Goal: Task Accomplishment & Management: Use online tool/utility

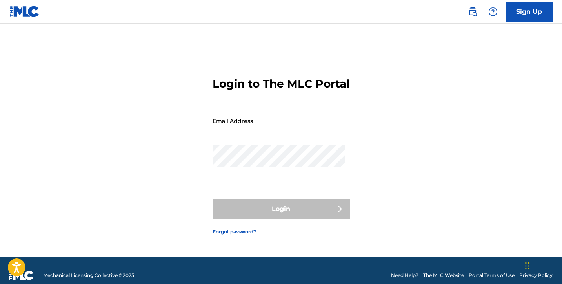
type input "[EMAIL_ADDRESS][DOMAIN_NAME]"
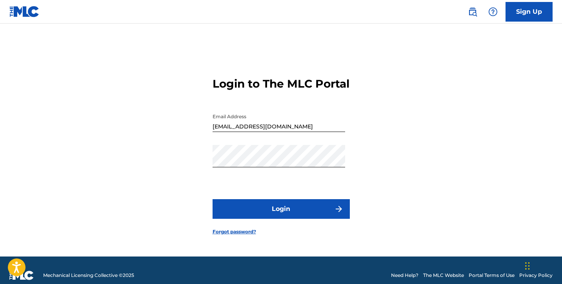
click at [271, 218] on button "Login" at bounding box center [281, 209] width 137 height 20
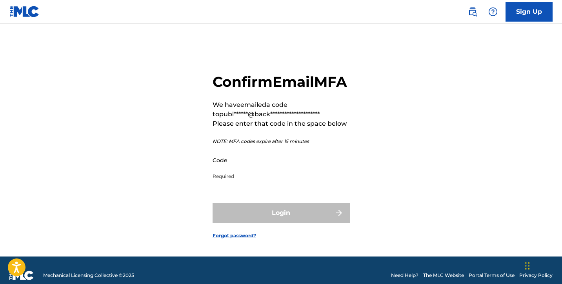
click at [315, 171] on input "Code" at bounding box center [279, 160] width 133 height 22
paste input "921147"
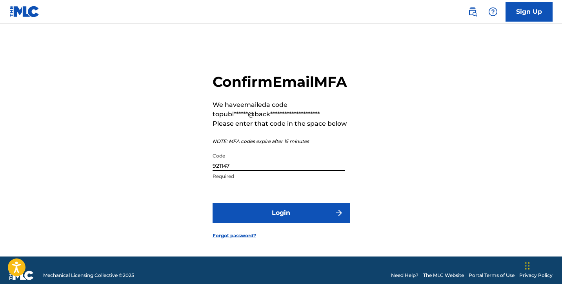
type input "921147"
click at [302, 220] on button "Login" at bounding box center [281, 213] width 137 height 20
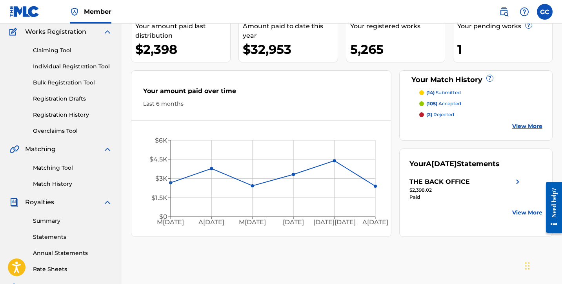
scroll to position [64, 0]
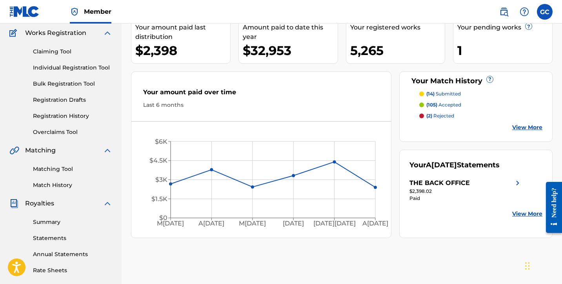
click at [54, 49] on link "Claiming Tool" at bounding box center [72, 51] width 79 height 8
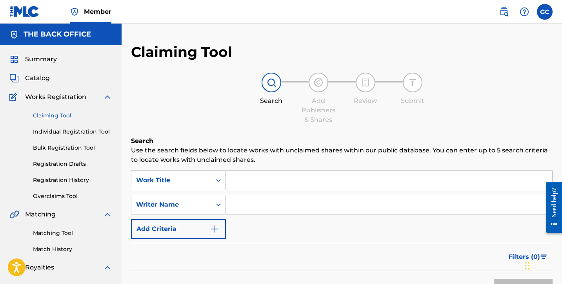
click at [47, 64] on span "Summary" at bounding box center [41, 59] width 32 height 9
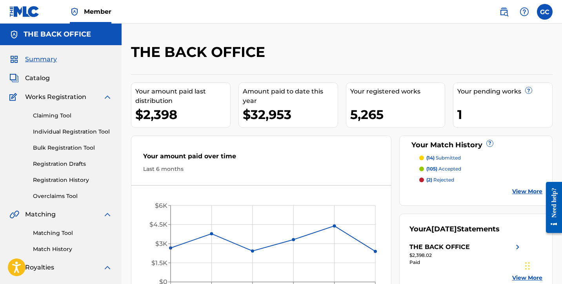
click at [43, 79] on span "Catalog" at bounding box center [37, 77] width 25 height 9
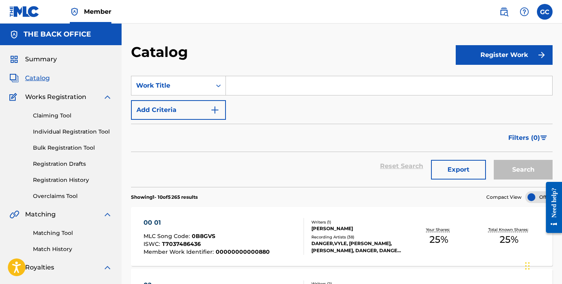
click at [157, 222] on div "00 01" at bounding box center [207, 222] width 126 height 9
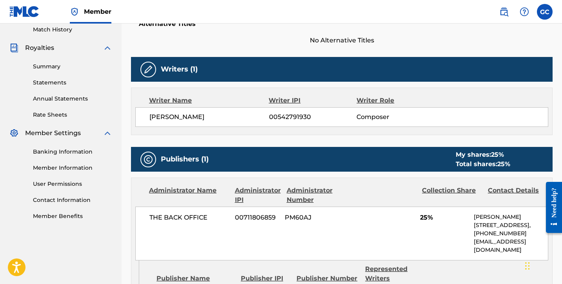
scroll to position [220, 0]
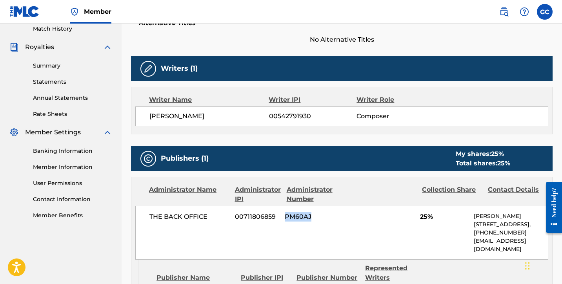
drag, startPoint x: 285, startPoint y: 216, endPoint x: 311, endPoint y: 215, distance: 25.5
click at [311, 215] on span "PM60AJ" at bounding box center [315, 216] width 60 height 9
copy span "PM60AJ"
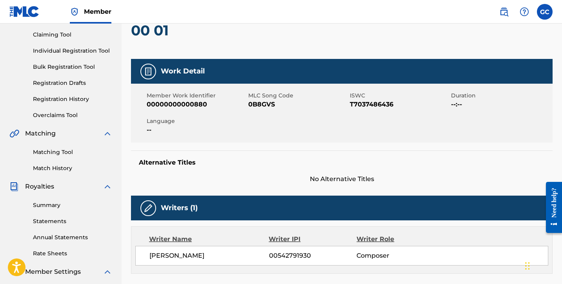
scroll to position [88, 0]
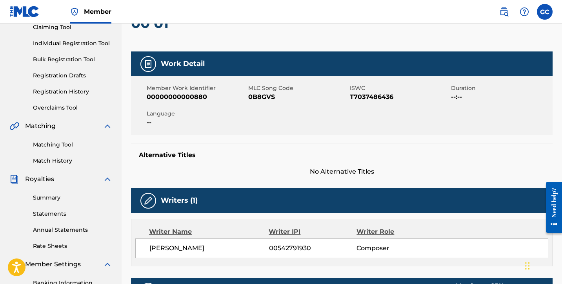
click at [59, 144] on link "Matching Tool" at bounding box center [72, 144] width 79 height 8
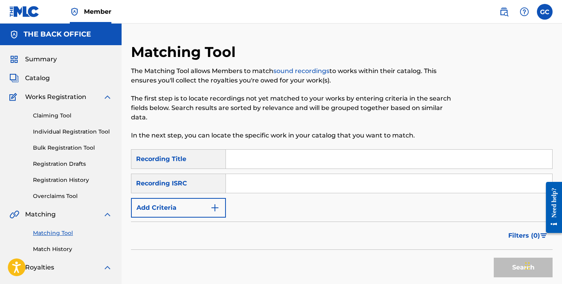
click at [202, 206] on button "Add Criteria" at bounding box center [178, 208] width 95 height 20
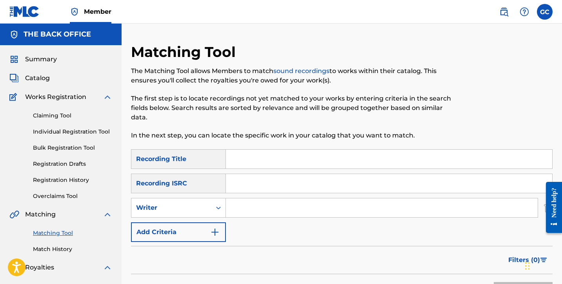
click at [202, 206] on div "Writer" at bounding box center [171, 207] width 71 height 9
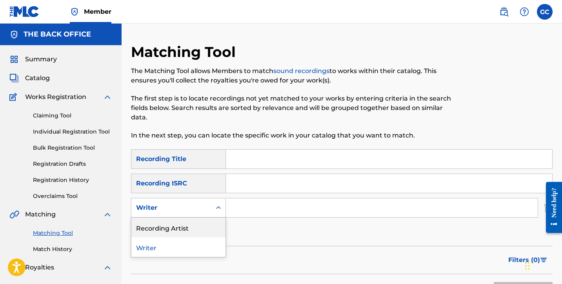
click at [195, 225] on div "Recording Artist" at bounding box center [178, 227] width 94 height 20
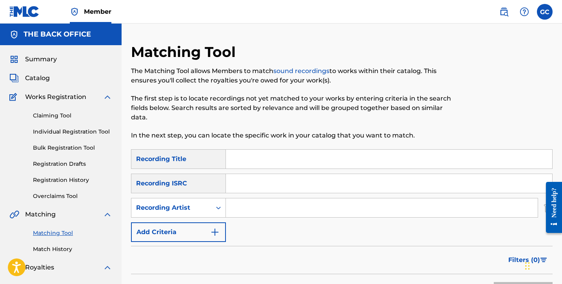
click at [245, 207] on input "Search Form" at bounding box center [382, 207] width 312 height 19
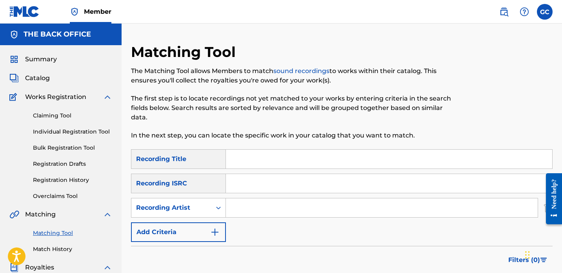
click at [250, 154] on input "Search Form" at bounding box center [389, 158] width 326 height 19
paste input "buddha bar"
type input "buddha bar"
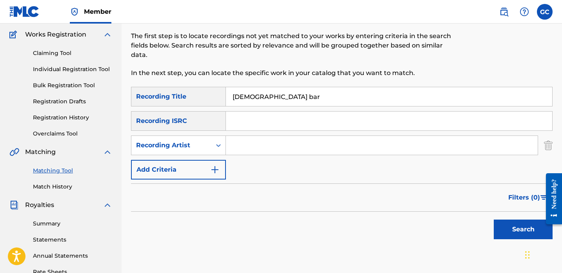
scroll to position [69, 0]
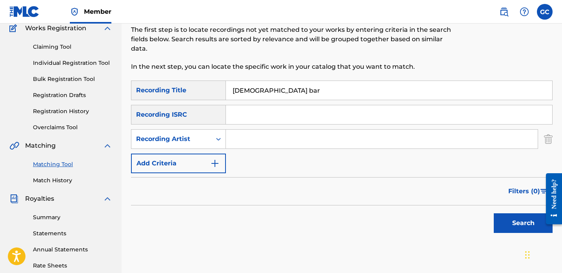
drag, startPoint x: 277, startPoint y: 92, endPoint x: 205, endPoint y: 92, distance: 72.6
click at [205, 92] on div "SearchWithCriteriac9c74eef-7685-4d27-9617-e6fd8daa25a4 Recording Title buddha b…" at bounding box center [342, 90] width 422 height 20
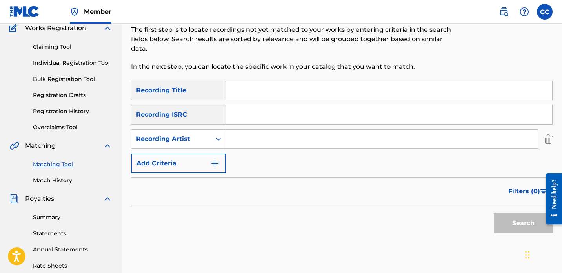
click at [253, 133] on input "Search Form" at bounding box center [382, 138] width 312 height 19
paste input "buddha bar"
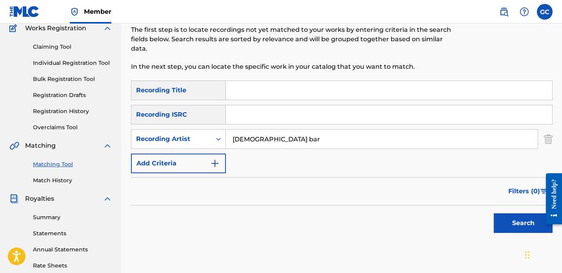
type input "buddha bar"
click at [520, 224] on button "Search" at bounding box center [523, 223] width 59 height 20
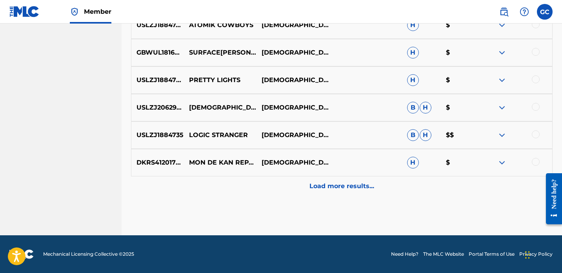
scroll to position [434, 0]
click at [337, 189] on p "Load more results..." at bounding box center [341, 185] width 65 height 9
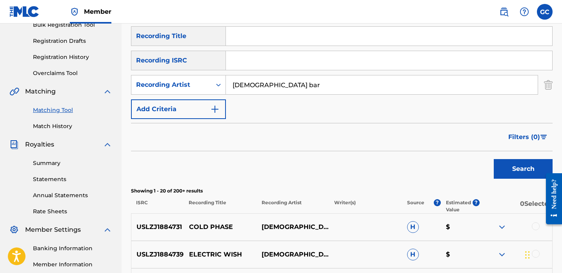
scroll to position [96, 0]
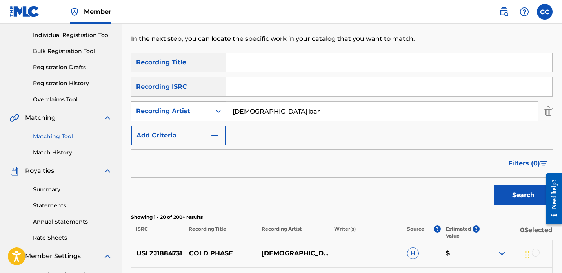
drag, startPoint x: 282, startPoint y: 110, endPoint x: 217, endPoint y: 109, distance: 65.1
click at [217, 110] on div "SearchWithCriteria3ba300ca-3942-481e-933e-8fdb72b9d76e Recording Artist buddha …" at bounding box center [342, 111] width 422 height 20
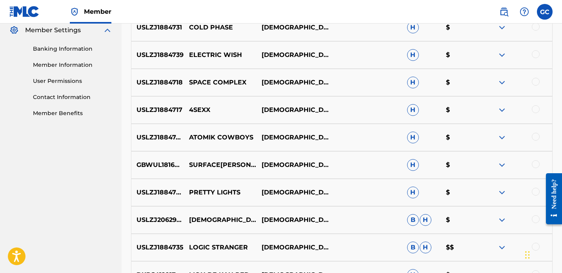
scroll to position [324, 0]
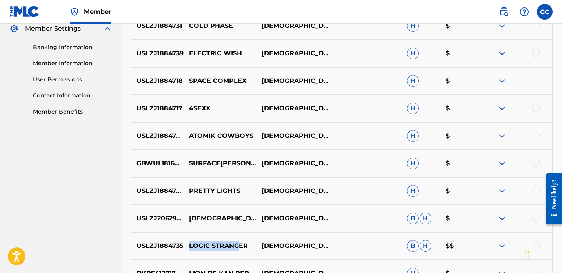
drag, startPoint x: 188, startPoint y: 246, endPoint x: 240, endPoint y: 246, distance: 52.2
click at [240, 246] on p "LOGIC STRANGER" at bounding box center [220, 245] width 73 height 9
click at [218, 248] on p "LOGIC STRANGER" at bounding box center [220, 245] width 73 height 9
drag, startPoint x: 189, startPoint y: 246, endPoint x: 247, endPoint y: 245, distance: 57.3
click at [247, 245] on p "LOGIC STRANGER" at bounding box center [220, 245] width 73 height 9
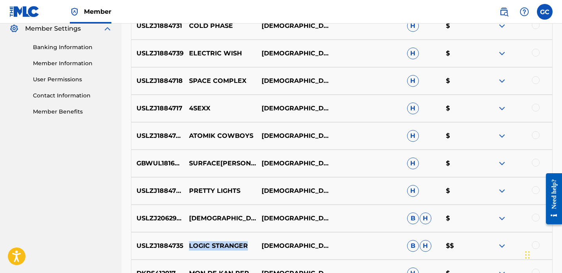
copy p "LOGIC STRANGER"
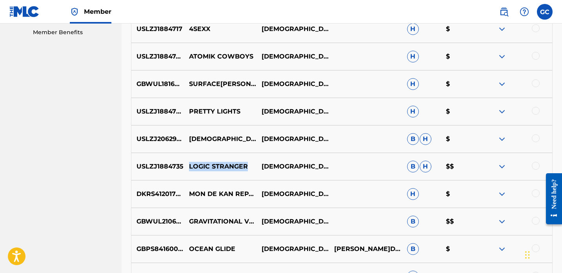
scroll to position [404, 0]
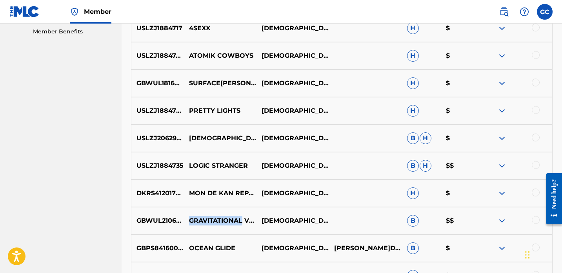
drag, startPoint x: 190, startPoint y: 216, endPoint x: 243, endPoint y: 216, distance: 52.6
click at [243, 216] on p "GRAVITATIONAL VORTICES" at bounding box center [220, 220] width 73 height 9
copy p "GRAVITATIONAL"
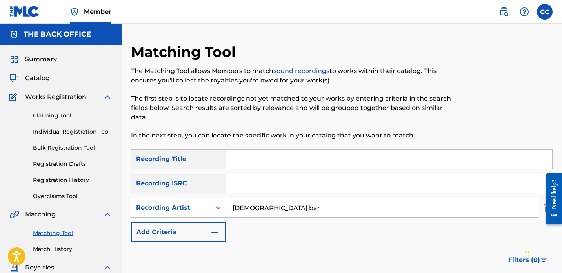
scroll to position [0, 0]
click at [200, 161] on div "Recording Title" at bounding box center [178, 159] width 95 height 20
click at [209, 208] on div "Recording Artist" at bounding box center [171, 207] width 80 height 15
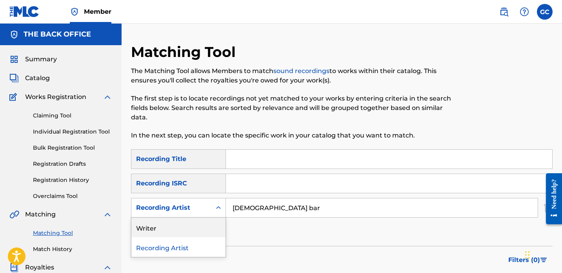
click at [204, 224] on div "Writer" at bounding box center [178, 227] width 94 height 20
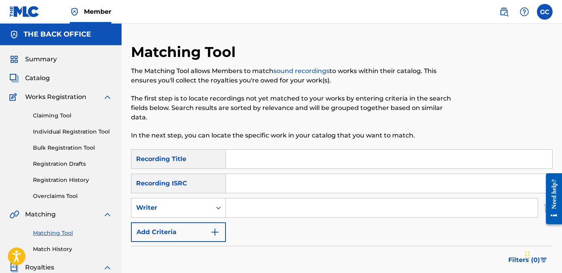
click at [266, 206] on input "Search Form" at bounding box center [382, 207] width 312 height 19
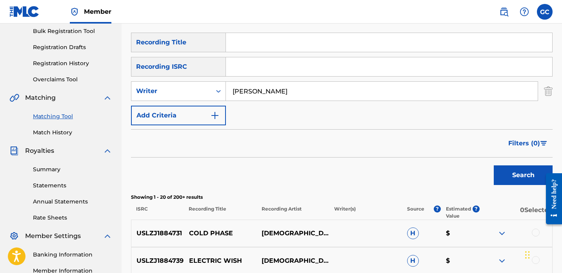
scroll to position [127, 0]
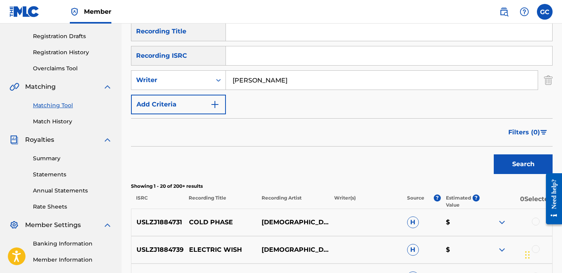
type input "yves coignet"
click at [531, 166] on button "Search" at bounding box center [523, 164] width 59 height 20
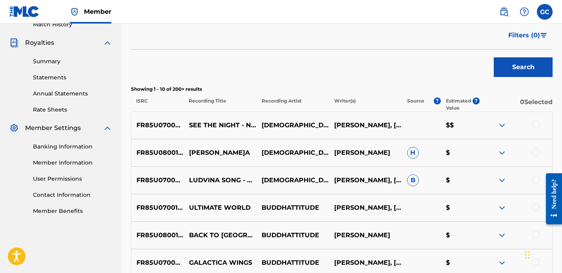
scroll to position [225, 0]
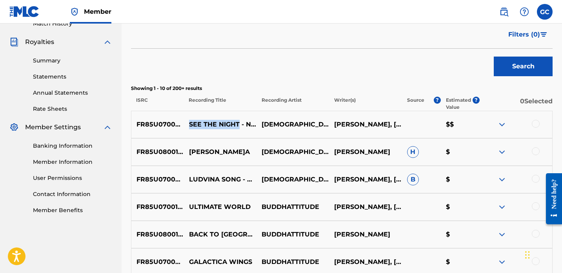
drag, startPoint x: 190, startPoint y: 120, endPoint x: 238, endPoint y: 119, distance: 48.3
click at [238, 120] on p "SEE THE NIGHT - NO ANGEL" at bounding box center [220, 124] width 73 height 9
copy p "SEE THE NIGHT"
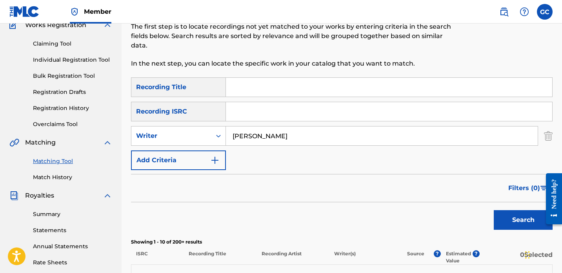
scroll to position [14, 0]
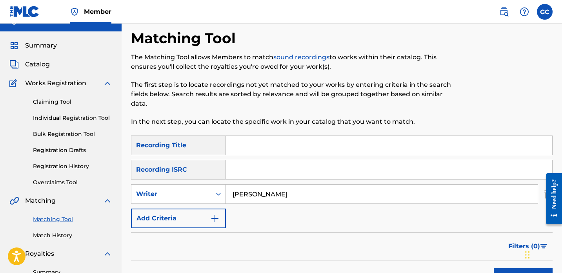
click at [249, 142] on input "Search Form" at bounding box center [389, 145] width 326 height 19
paste input "SEE THE NIGHT"
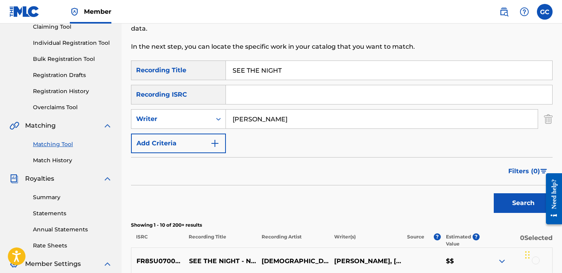
scroll to position [113, 0]
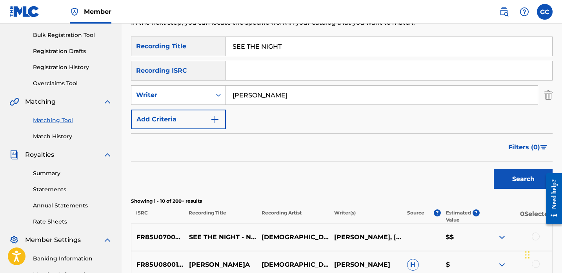
type input "SEE THE NIGHT"
click at [515, 177] on button "Search" at bounding box center [523, 179] width 59 height 20
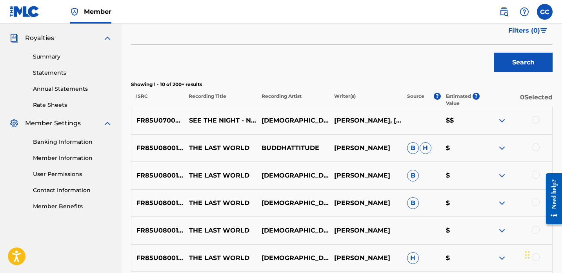
scroll to position [229, 0]
click at [539, 120] on div at bounding box center [536, 120] width 8 height 8
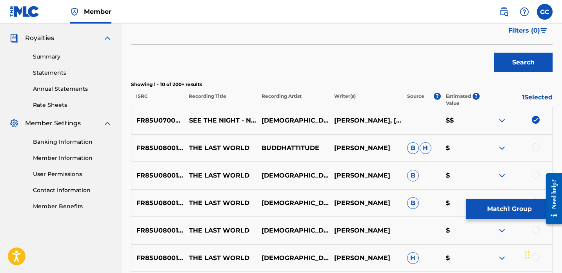
click at [495, 209] on button "Match 1 Group" at bounding box center [509, 209] width 87 height 20
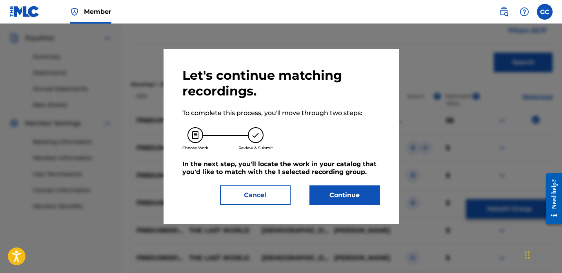
click at [360, 189] on button "Continue" at bounding box center [344, 195] width 71 height 20
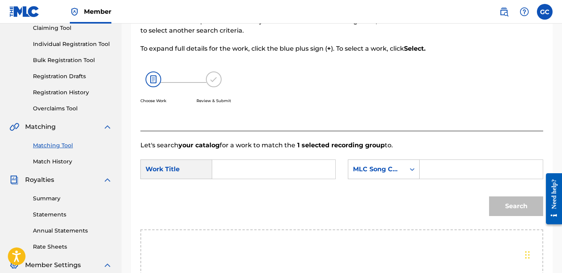
scroll to position [111, 0]
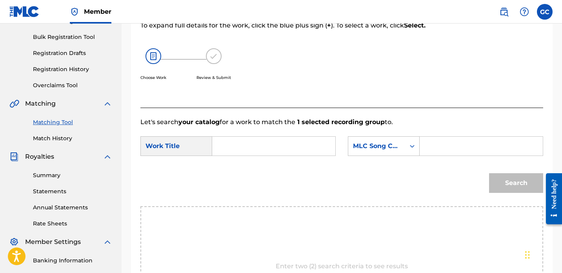
click at [440, 153] on input "Search Form" at bounding box center [481, 145] width 110 height 19
paste input "SJ0RBP"
type input "SJ0RBP"
click at [326, 152] on input "Search Form" at bounding box center [274, 145] width 110 height 19
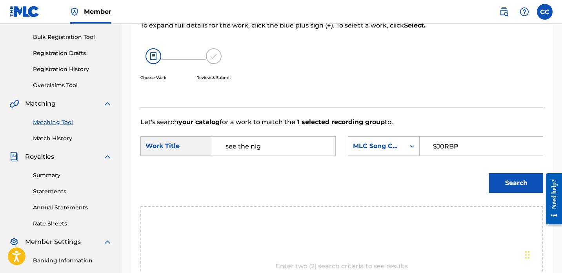
click at [253, 168] on div "Search" at bounding box center [341, 185] width 403 height 41
click at [275, 142] on input "see the nig" at bounding box center [274, 145] width 110 height 19
click at [233, 169] on strong "the" at bounding box center [231, 172] width 11 height 7
type input "see the night"
click at [510, 187] on button "Search" at bounding box center [516, 183] width 54 height 20
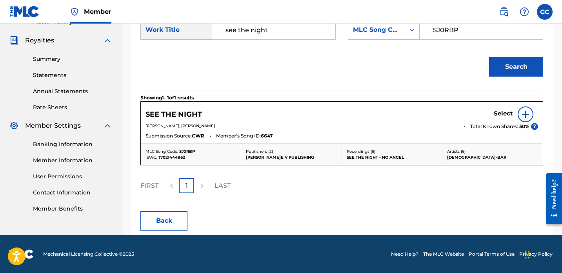
scroll to position [227, 0]
click at [499, 115] on h5 "Select" at bounding box center [503, 113] width 19 height 7
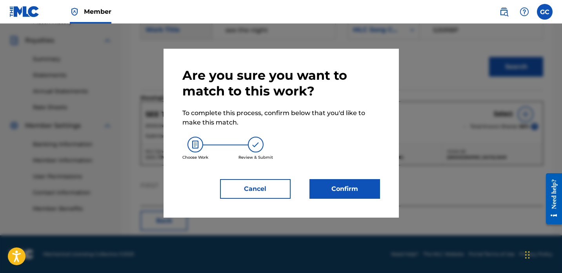
click at [346, 195] on button "Confirm" at bounding box center [344, 189] width 71 height 20
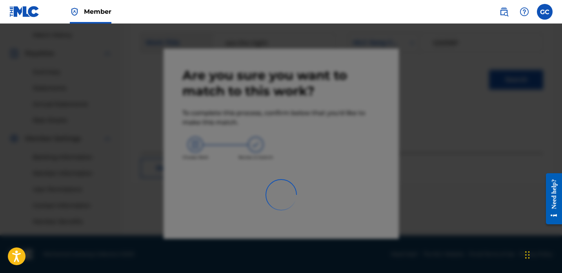
scroll to position [214, 0]
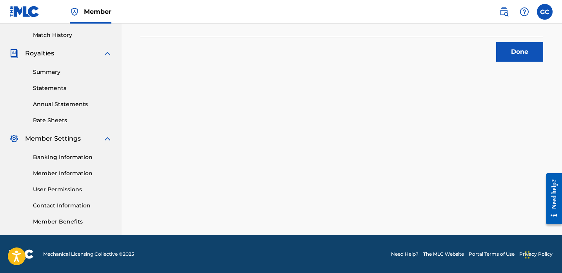
click at [523, 53] on button "Done" at bounding box center [519, 52] width 47 height 20
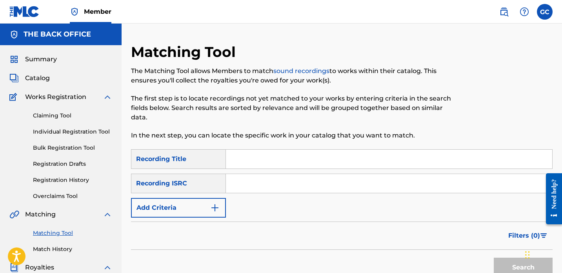
scroll to position [0, 0]
click at [278, 0] on html "Accessibility Screen-Reader Guide, Feedback, and Issue Reporting | New window M…" at bounding box center [281, 136] width 562 height 273
click at [243, 163] on input "Search Form" at bounding box center [389, 158] width 326 height 19
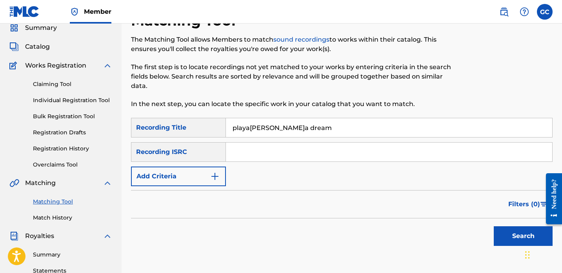
scroll to position [80, 0]
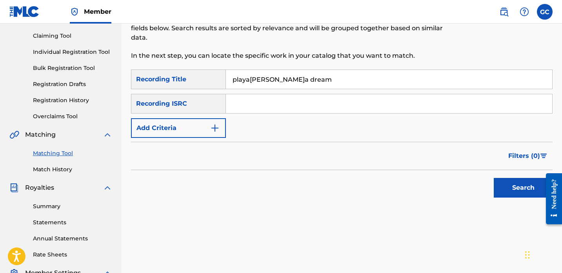
type input "playa blanca dream"
click at [502, 184] on button "Search" at bounding box center [523, 188] width 59 height 20
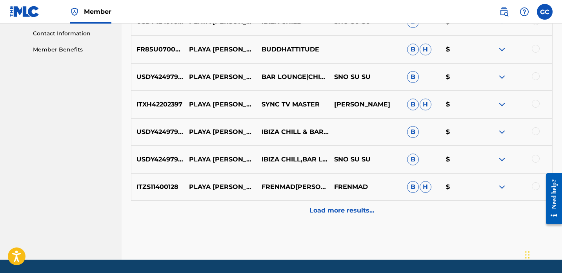
scroll to position [387, 0]
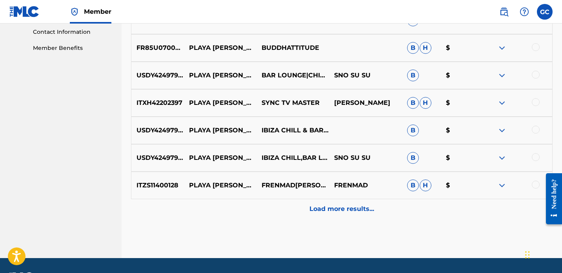
click at [330, 208] on p "Load more results..." at bounding box center [341, 208] width 65 height 9
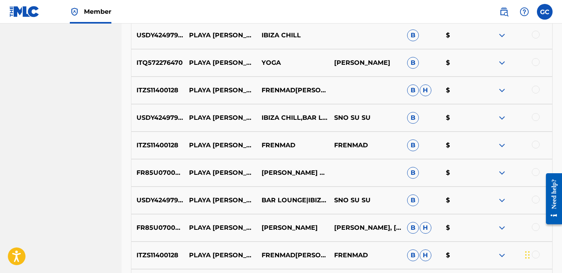
scroll to position [565, 0]
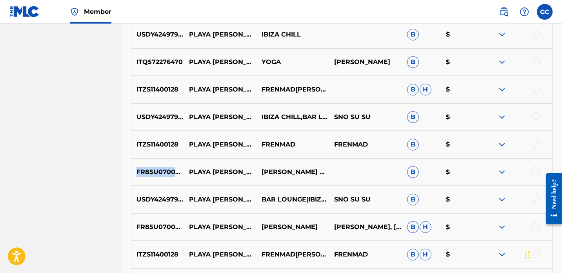
drag, startPoint x: 136, startPoint y: 172, endPoint x: 185, endPoint y: 171, distance: 48.3
click at [184, 171] on p "FR85U0700090" at bounding box center [157, 171] width 53 height 9
click at [167, 175] on p "FR85U0700090" at bounding box center [157, 171] width 53 height 9
drag, startPoint x: 186, startPoint y: 171, endPoint x: 138, endPoint y: 171, distance: 48.2
click at [138, 171] on p "FR85U0700090" at bounding box center [157, 171] width 53 height 9
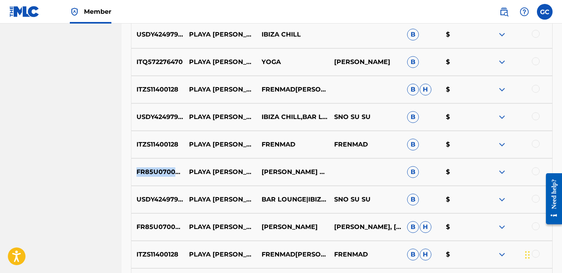
copy p "FR85U0700090"
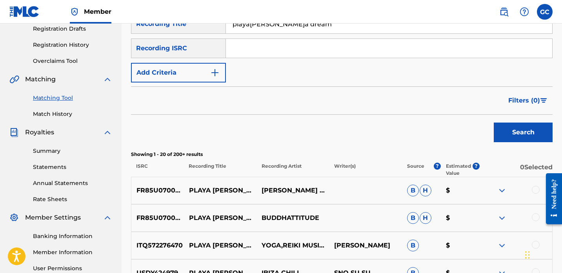
scroll to position [52, 0]
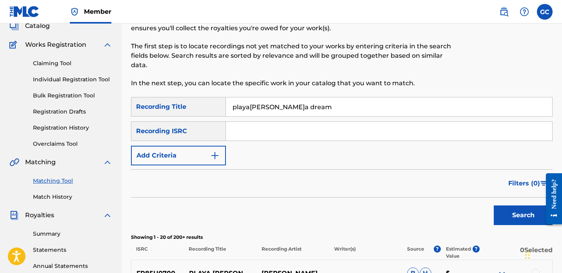
click at [240, 133] on input "Search Form" at bounding box center [389, 131] width 326 height 19
paste input "FR85U0700090"
type input "FR85U0700090"
click at [510, 209] on button "Search" at bounding box center [523, 215] width 59 height 20
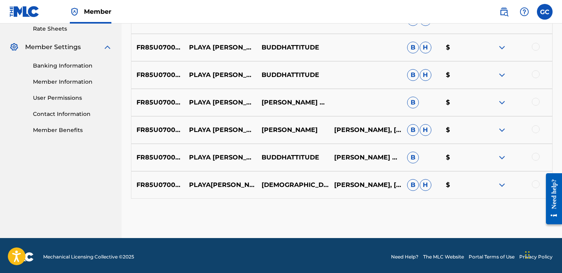
scroll to position [305, 0]
click at [536, 187] on div at bounding box center [536, 184] width 8 height 8
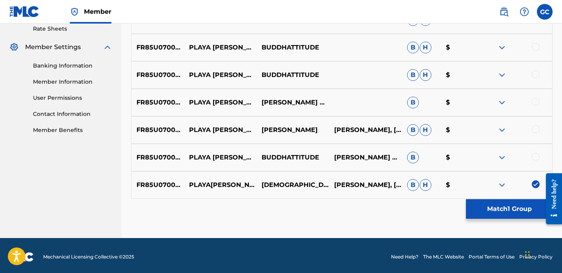
click at [536, 157] on div at bounding box center [536, 157] width 8 height 8
click at [536, 129] on div at bounding box center [536, 129] width 8 height 8
click at [536, 104] on div at bounding box center [536, 102] width 8 height 8
click at [536, 73] on div at bounding box center [536, 74] width 8 height 8
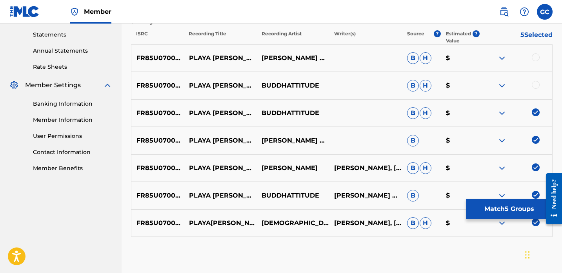
scroll to position [261, 0]
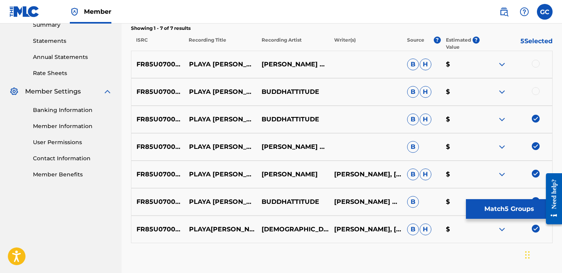
click at [537, 92] on div at bounding box center [536, 91] width 8 height 8
click at [535, 63] on div at bounding box center [536, 64] width 8 height 8
click at [495, 206] on button "Match 7 Groups" at bounding box center [509, 209] width 87 height 20
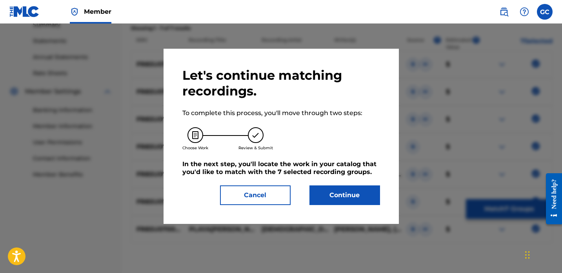
click at [350, 193] on button "Continue" at bounding box center [344, 195] width 71 height 20
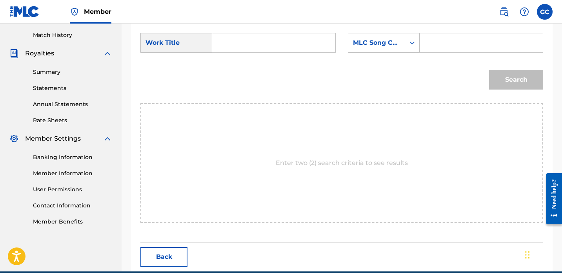
click at [453, 0] on nav "Member GC GC Grégoire CORMAN publishing@backofficecollections.com Notification …" at bounding box center [281, 12] width 562 height 24
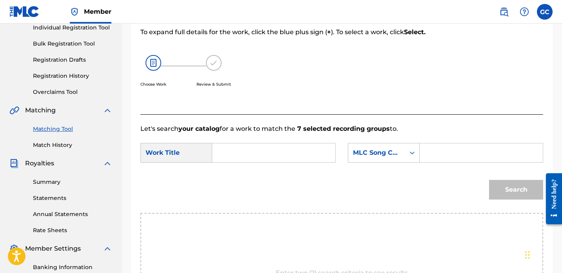
scroll to position [43, 0]
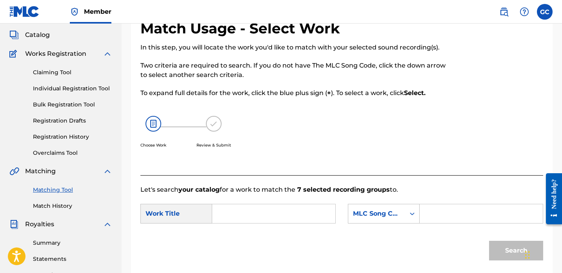
click at [238, 221] on input "Search Form" at bounding box center [274, 213] width 110 height 19
click at [233, 238] on span "lanca dream" at bounding box center [237, 245] width 22 height 17
type input "playa blanca dream"
click at [481, 215] on input "Search Form" at bounding box center [481, 213] width 110 height 19
paste input "PI8OYJ"
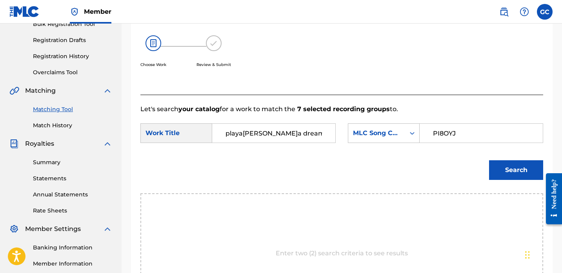
scroll to position [133, 0]
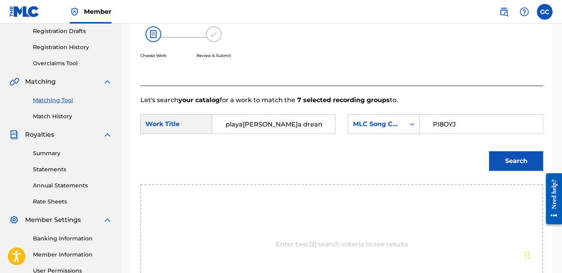
type input "PI8OYJ"
click at [503, 160] on button "Search" at bounding box center [516, 161] width 54 height 20
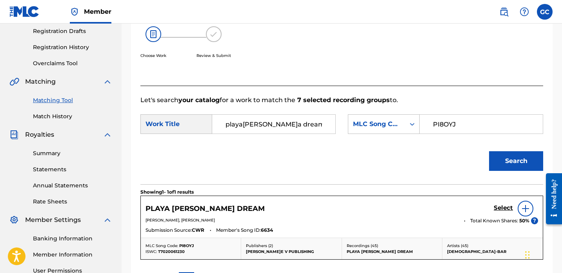
click at [507, 207] on h5 "Select" at bounding box center [503, 207] width 19 height 7
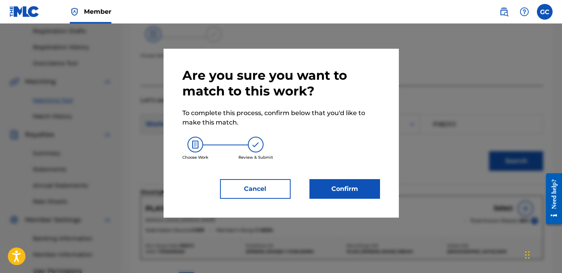
click at [344, 184] on button "Confirm" at bounding box center [344, 189] width 71 height 20
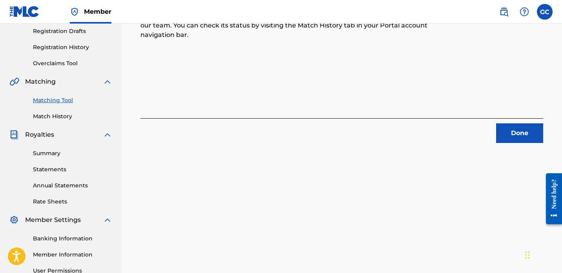
click at [526, 130] on button "Done" at bounding box center [519, 133] width 47 height 20
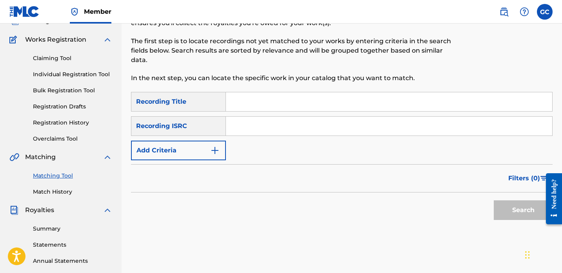
scroll to position [43, 0]
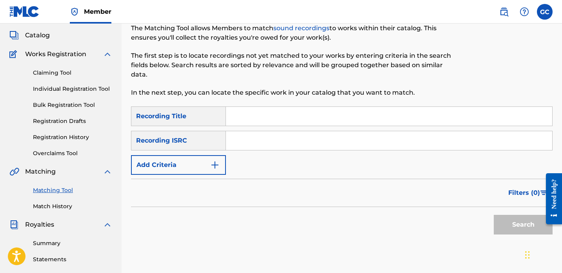
click at [260, 111] on input "Search Form" at bounding box center [389, 116] width 326 height 19
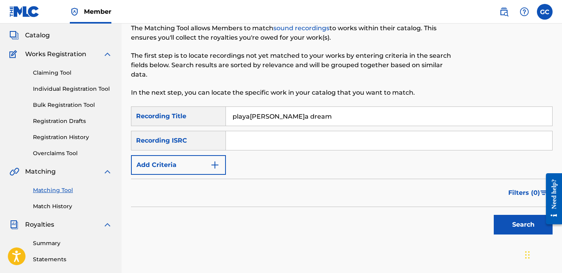
type input "playa blanca dream"
click at [523, 224] on button "Search" at bounding box center [523, 225] width 59 height 20
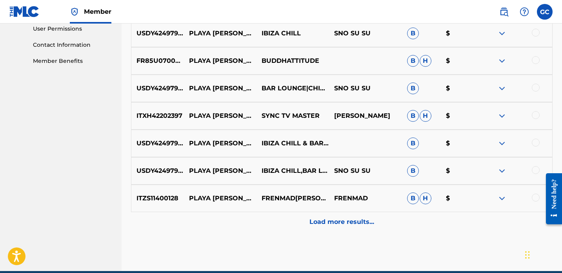
scroll to position [395, 0]
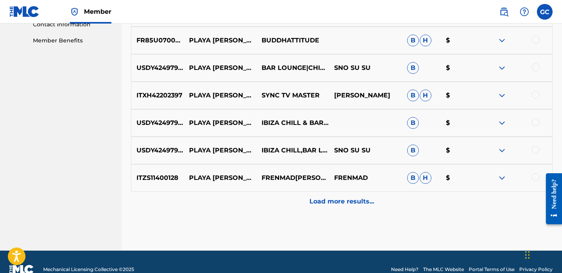
click at [329, 203] on p "Load more results..." at bounding box center [341, 201] width 65 height 9
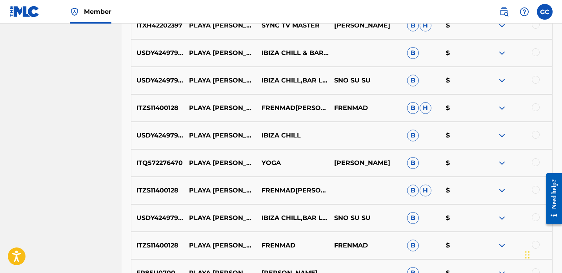
scroll to position [31, 0]
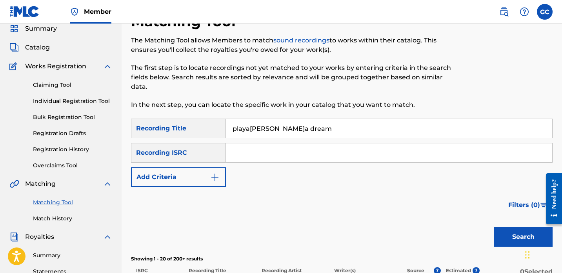
drag, startPoint x: 311, startPoint y: 130, endPoint x: 224, endPoint y: 130, distance: 87.9
click at [224, 130] on div "SearchWithCriteriac9c74eef-7685-4d27-9617-e6fd8daa25a4 Recording Title playa bl…" at bounding box center [342, 128] width 422 height 20
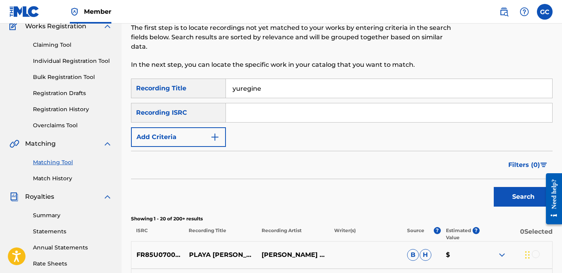
scroll to position [80, 0]
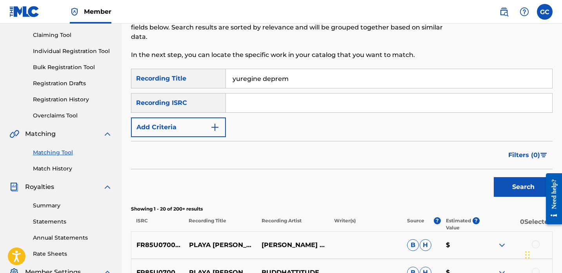
type input "yuregine deprem"
click at [518, 191] on button "Search" at bounding box center [523, 187] width 59 height 20
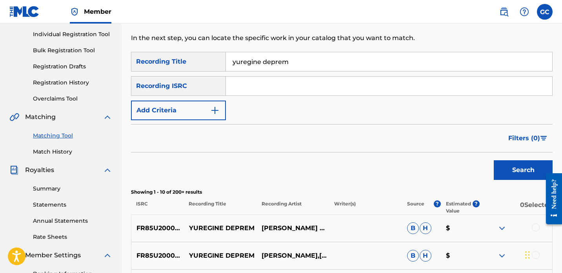
scroll to position [73, 0]
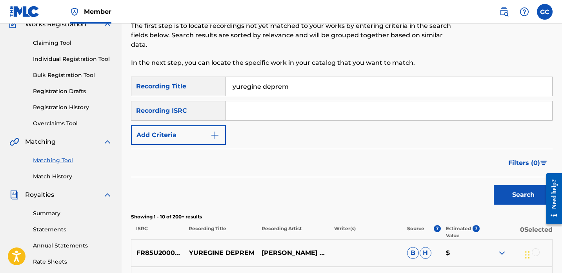
drag, startPoint x: 298, startPoint y: 90, endPoint x: 239, endPoint y: 76, distance: 60.3
click at [239, 76] on div "yuregine deprem" at bounding box center [389, 86] width 327 height 20
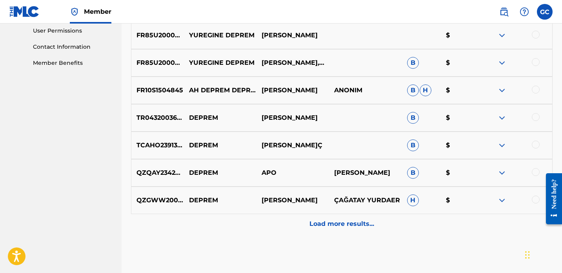
scroll to position [375, 0]
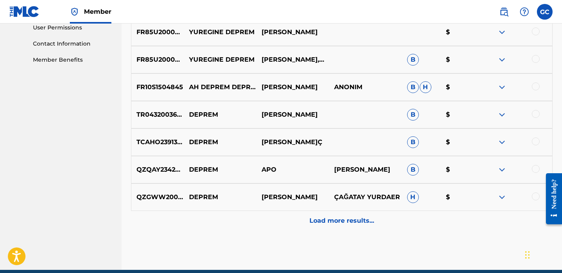
click at [337, 220] on p "Load more results..." at bounding box center [341, 220] width 65 height 9
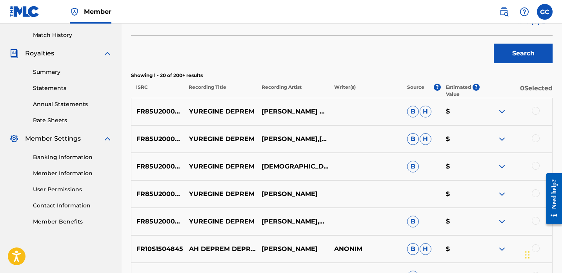
click at [534, 221] on div at bounding box center [536, 221] width 8 height 8
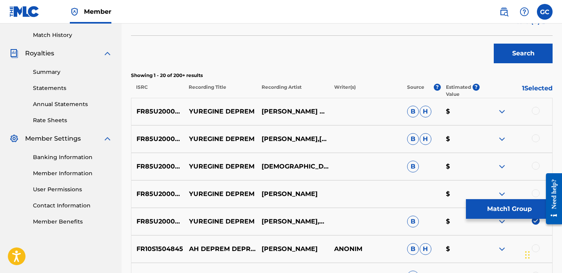
click at [536, 193] on div at bounding box center [536, 193] width 8 height 8
click at [535, 168] on div at bounding box center [536, 166] width 8 height 8
click at [533, 134] on div "FR85U2000057 YUREGINE DEPREM ALI KURU,BUDDHA-BAR B H $" at bounding box center [342, 138] width 422 height 27
click at [537, 136] on div at bounding box center [536, 138] width 8 height 8
click at [537, 112] on div at bounding box center [536, 111] width 8 height 8
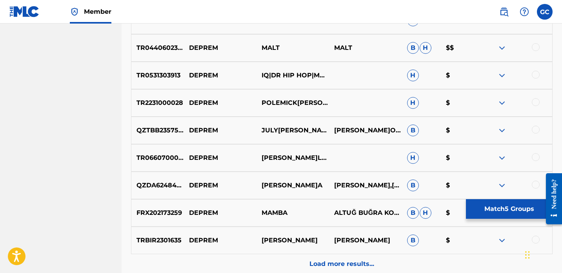
scroll to position [666, 0]
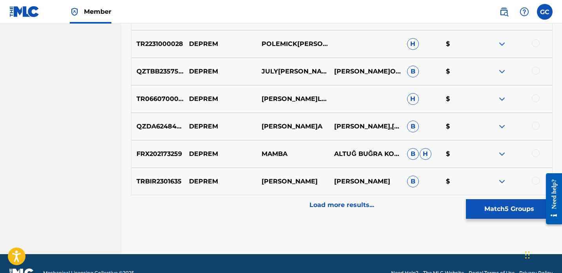
click at [354, 202] on p "Load more results..." at bounding box center [341, 204] width 65 height 9
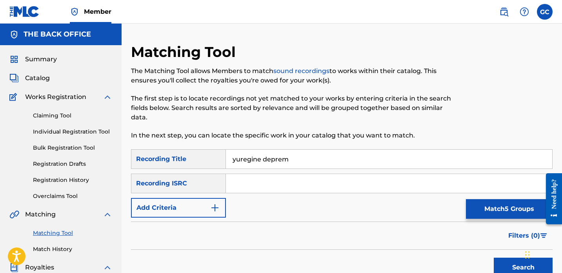
scroll to position [0, 0]
click at [507, 14] on img at bounding box center [503, 11] width 9 height 9
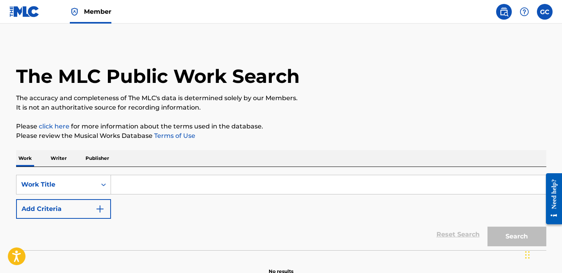
click at [168, 185] on input "Search Form" at bounding box center [328, 184] width 435 height 19
paste input "yuregine deprem"
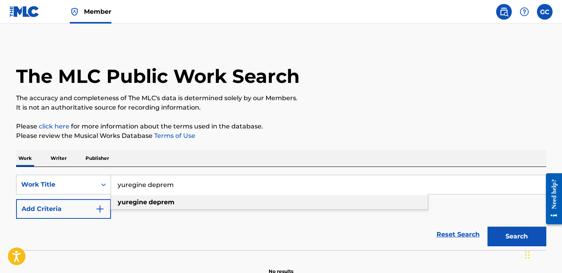
type input "yuregine deprem"
click at [201, 197] on div "yuregine deprem" at bounding box center [269, 202] width 317 height 14
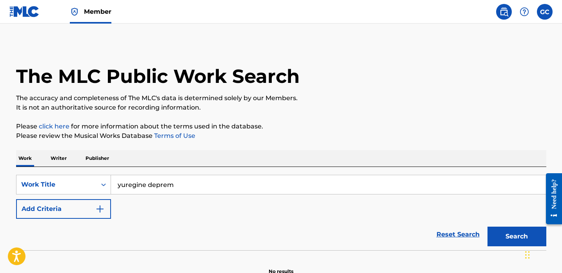
click at [514, 232] on button "Search" at bounding box center [517, 236] width 59 height 20
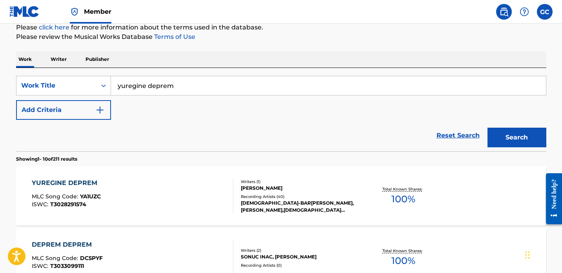
scroll to position [100, 0]
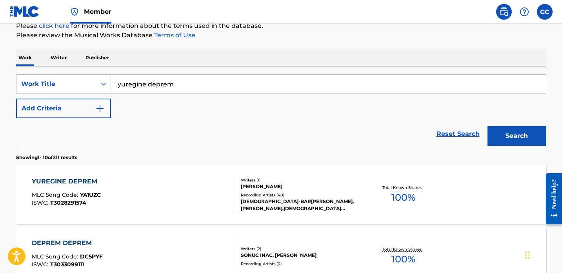
click at [125, 192] on div "YUREGINE DEPREM MLC Song Code : YA1UZC ISWC : T3028291574" at bounding box center [133, 194] width 202 height 35
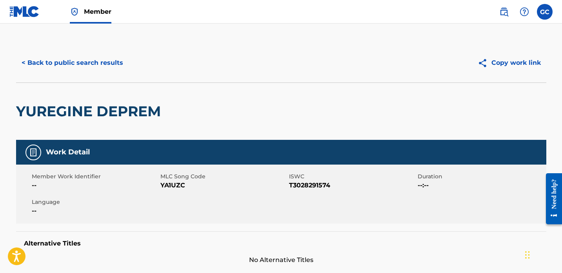
click at [106, 64] on button "< Back to public search results" at bounding box center [72, 63] width 113 height 20
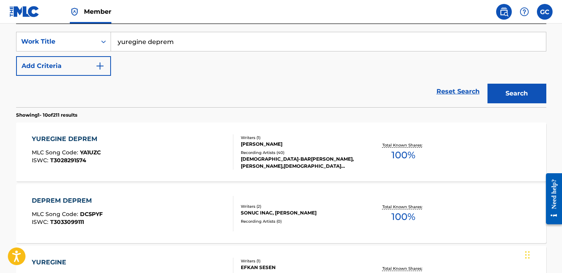
scroll to position [144, 0]
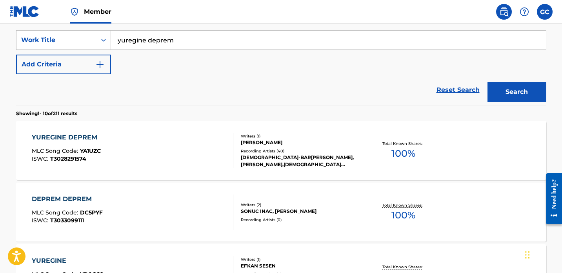
click at [156, 149] on div "YUREGINE DEPREM MLC Song Code : YA1UZC ISWC : T3028291574" at bounding box center [133, 150] width 202 height 35
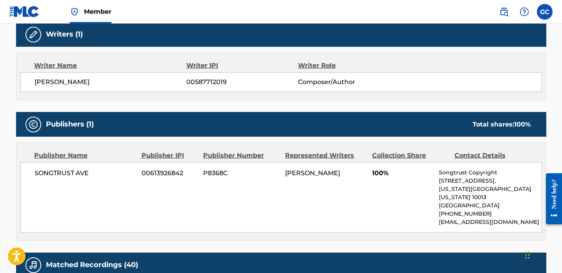
scroll to position [250, 0]
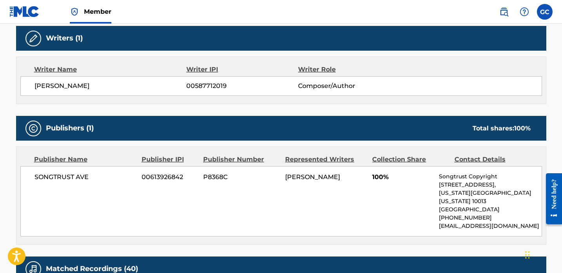
click at [109, 84] on span "[PERSON_NAME]" at bounding box center [111, 85] width 152 height 9
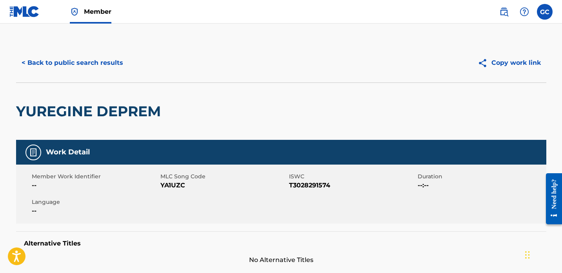
scroll to position [0, 0]
click at [65, 63] on button "< Back to public search results" at bounding box center [72, 63] width 113 height 20
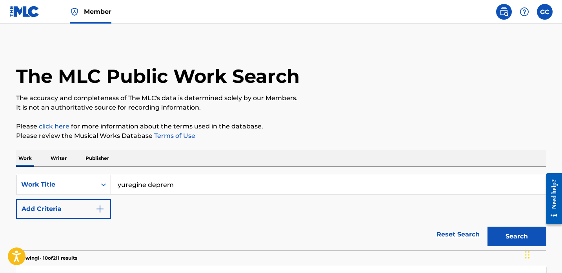
click at [76, 11] on img at bounding box center [74, 11] width 9 height 9
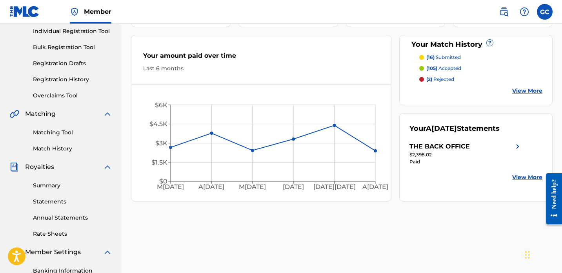
scroll to position [90, 0]
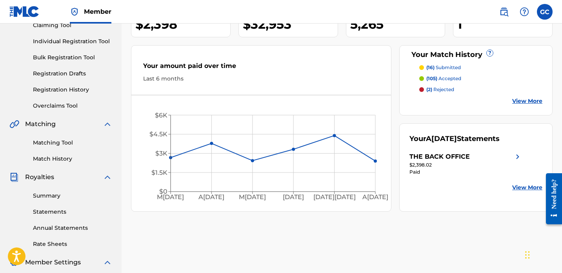
click at [60, 142] on link "Matching Tool" at bounding box center [72, 142] width 79 height 8
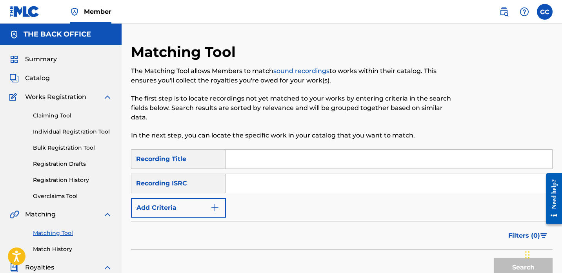
click at [206, 205] on button "Add Criteria" at bounding box center [178, 208] width 95 height 20
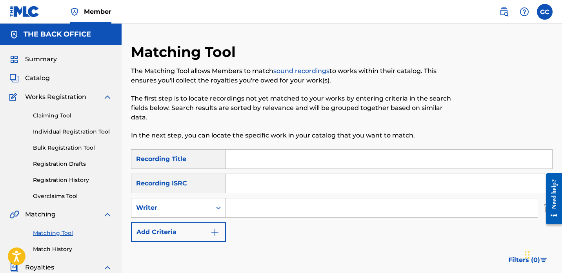
click at [206, 205] on div "Writer" at bounding box center [171, 207] width 71 height 9
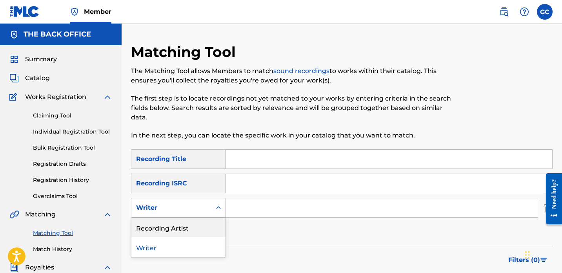
click at [275, 204] on input "Search Form" at bounding box center [382, 207] width 312 height 19
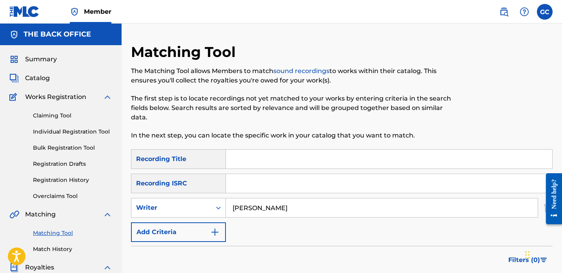
type input "[PERSON_NAME]"
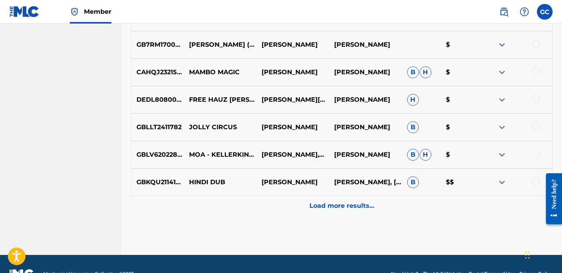
scroll to position [417, 0]
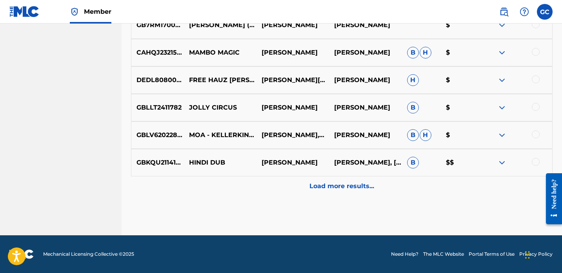
click at [320, 186] on p "Load more results..." at bounding box center [341, 185] width 65 height 9
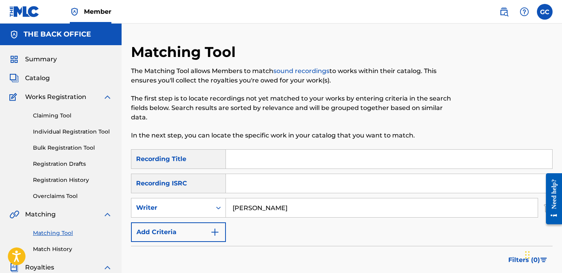
scroll to position [0, 0]
click at [168, 213] on div "Writer" at bounding box center [171, 207] width 80 height 15
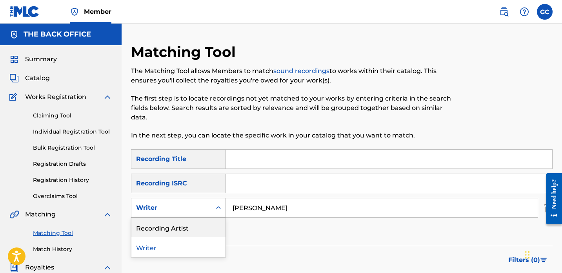
click at [171, 226] on div "Recording Artist" at bounding box center [178, 227] width 94 height 20
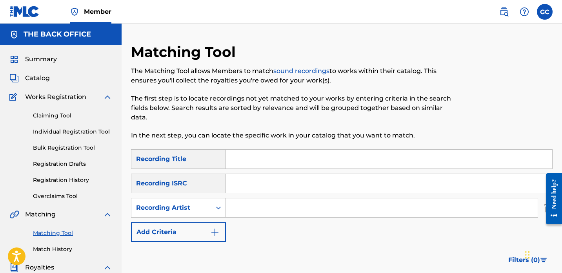
click at [284, 204] on input "Search Form" at bounding box center [382, 207] width 312 height 19
type input "neniu"
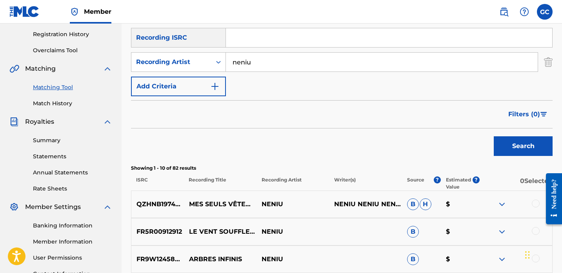
scroll to position [147, 0]
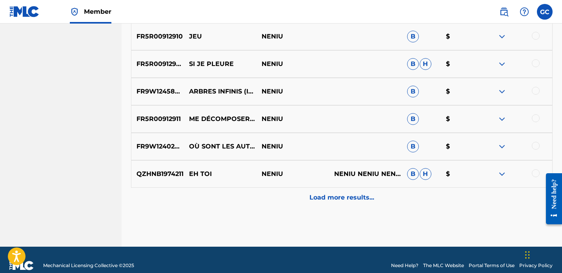
click at [351, 196] on p "Load more results..." at bounding box center [341, 197] width 65 height 9
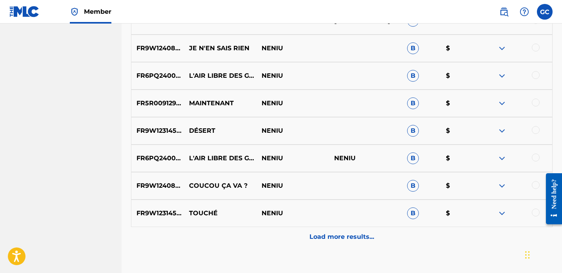
scroll to position [659, 0]
drag, startPoint x: 138, startPoint y: 158, endPoint x: 159, endPoint y: 155, distance: 21.5
click at [159, 155] on p "FR6PQ2400060" at bounding box center [157, 157] width 53 height 9
copy p "FR6PQ"
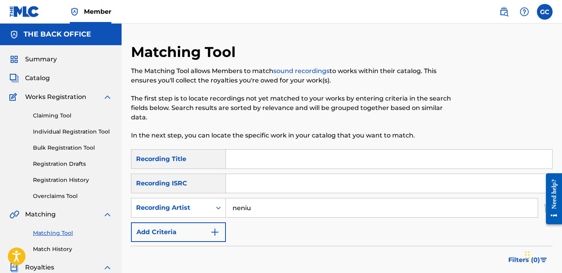
scroll to position [0, 0]
click at [229, 181] on input "Search Form" at bounding box center [389, 183] width 326 height 19
paste input "FR6PQ"
type input "FR6PQ"
drag, startPoint x: 253, startPoint y: 207, endPoint x: 221, endPoint y: 207, distance: 31.8
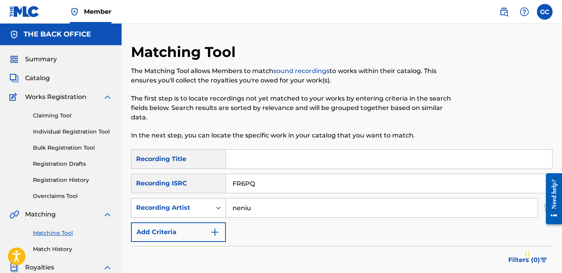
click at [221, 207] on div "SearchWithCriteriaf179e9a4-77c1-4fa0-a226-51b33726a143 Recording Artist neniu" at bounding box center [342, 208] width 422 height 20
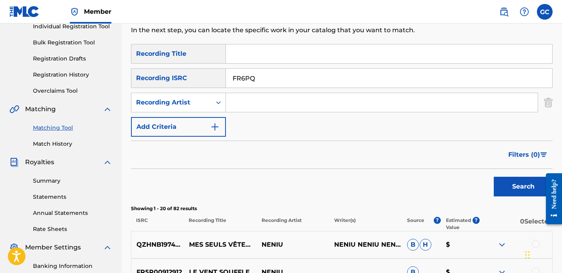
click at [515, 187] on button "Search" at bounding box center [523, 187] width 59 height 20
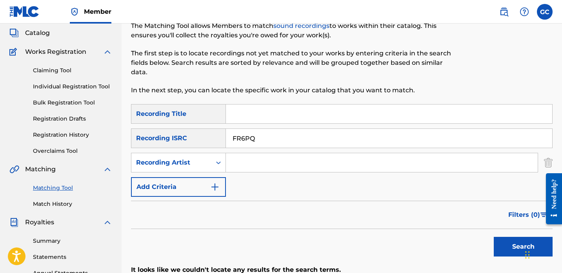
scroll to position [0, 0]
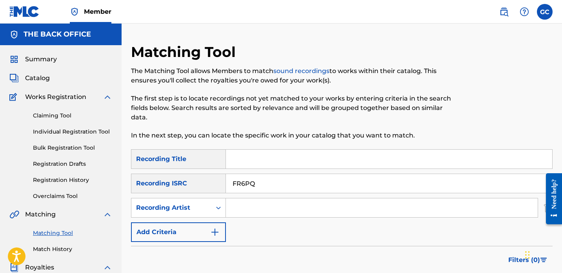
drag, startPoint x: 261, startPoint y: 183, endPoint x: 181, endPoint y: 183, distance: 79.6
click at [182, 183] on div "SearchWithCriteria580b7862-caf5-4269-a641-041658c5fd55 Recording ISRC FR6PQ" at bounding box center [342, 183] width 422 height 20
click at [244, 210] on input "Search Form" at bounding box center [382, 207] width 312 height 19
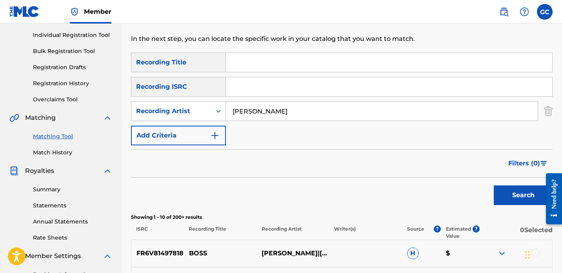
scroll to position [98, 0]
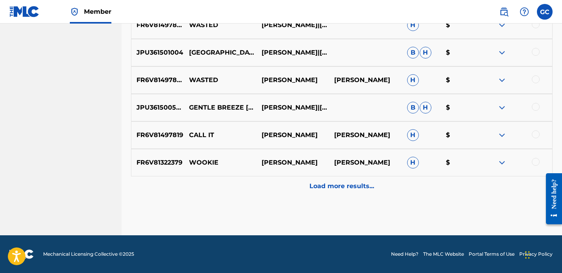
click at [357, 186] on p "Load more results..." at bounding box center [341, 185] width 65 height 9
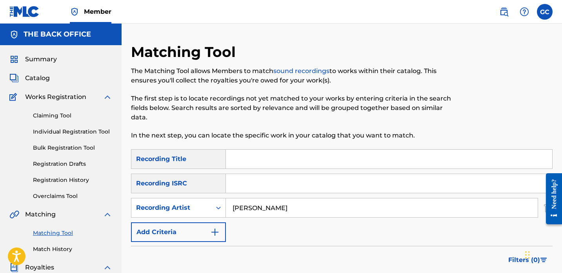
scroll to position [0, 0]
drag, startPoint x: 270, startPoint y: 209, endPoint x: 183, endPoint y: 209, distance: 87.1
click at [184, 209] on div "SearchWithCriteriaf179e9a4-77c1-4fa0-a226-51b33726a143 Recording Artist mika" at bounding box center [342, 208] width 422 height 20
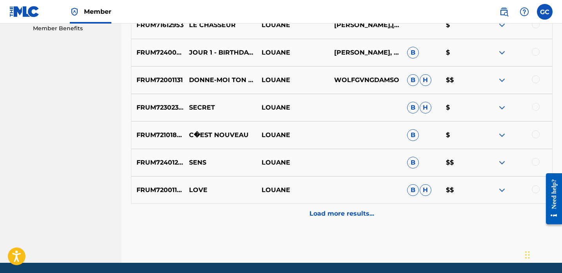
scroll to position [408, 0]
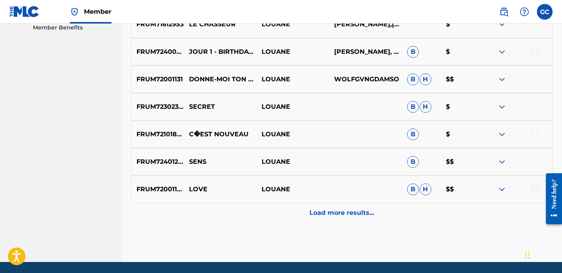
click at [340, 213] on p "Load more results..." at bounding box center [341, 212] width 65 height 9
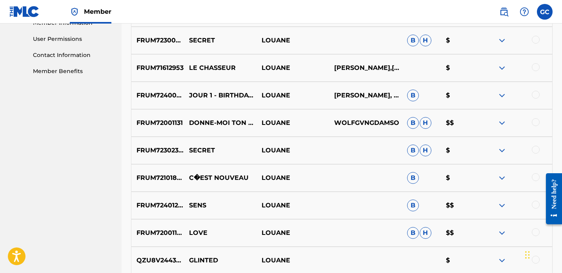
scroll to position [365, 0]
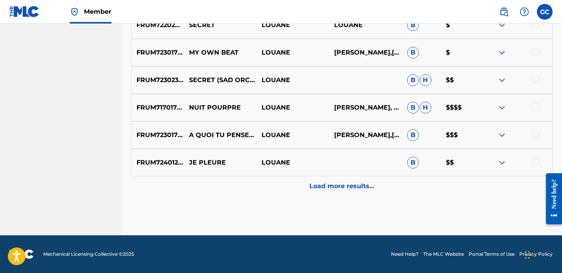
click at [337, 191] on div "Load more results..." at bounding box center [342, 186] width 422 height 20
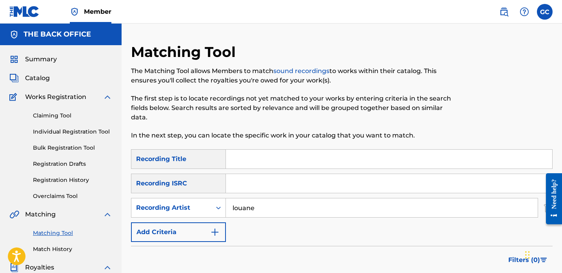
click at [285, 216] on input "louane" at bounding box center [382, 207] width 312 height 19
drag, startPoint x: 276, startPoint y: 209, endPoint x: 195, endPoint y: 209, distance: 80.8
click at [196, 209] on div "SearchWithCriteriaf179e9a4-77c1-4fa0-a226-51b33726a143 Recording Artist louane" at bounding box center [342, 208] width 422 height 20
type input "nicolas godin"
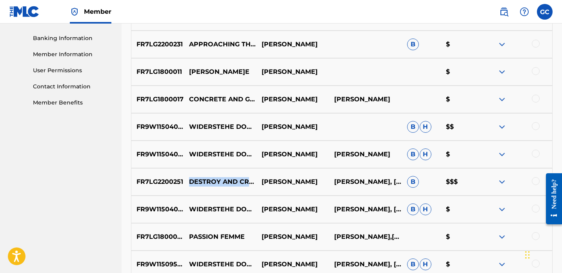
drag, startPoint x: 190, startPoint y: 176, endPoint x: 210, endPoint y: 184, distance: 21.5
click at [210, 184] on p "DESTROY AND CREATE" at bounding box center [220, 181] width 73 height 9
copy p "DESTROY AND CREATE"
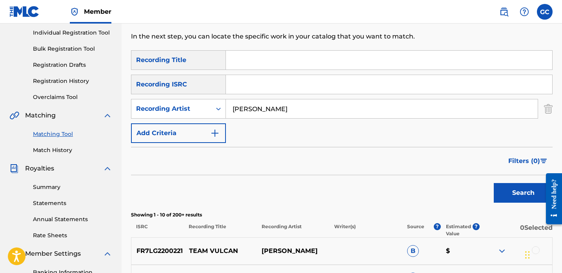
click at [275, 63] on input "Search Form" at bounding box center [389, 60] width 326 height 19
paste input "DESTROY AND CREATE"
drag, startPoint x: 315, startPoint y: 60, endPoint x: 217, endPoint y: 60, distance: 98.1
click at [217, 60] on div "SearchWithCriteriac9c74eef-7685-4d27-9617-e6fd8daa25a4 Recording Title DESTROY …" at bounding box center [342, 60] width 422 height 20
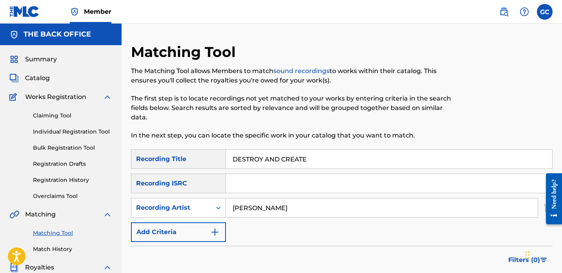
scroll to position [0, 0]
click at [309, 163] on input "DESTROY AND CREATE" at bounding box center [389, 158] width 326 height 19
drag, startPoint x: 319, startPoint y: 161, endPoint x: 245, endPoint y: 158, distance: 73.8
click at [245, 158] on input "DESTROY AND CREATE" at bounding box center [389, 158] width 326 height 19
type input "D"
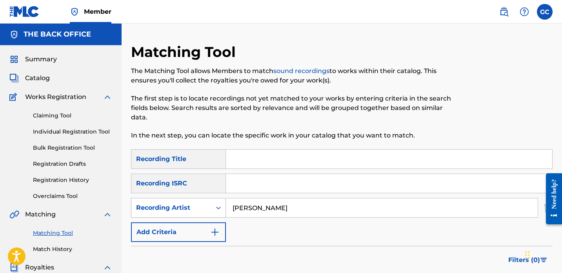
drag, startPoint x: 289, startPoint y: 209, endPoint x: 223, endPoint y: 208, distance: 65.5
click at [223, 208] on div "SearchWithCriteriaf179e9a4-77c1-4fa0-a226-51b33726a143 Recording Artist nicolas…" at bounding box center [342, 208] width 422 height 20
type input "m"
type input "inoxtag"
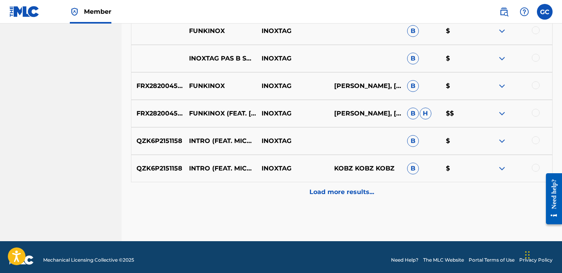
scroll to position [430, 0]
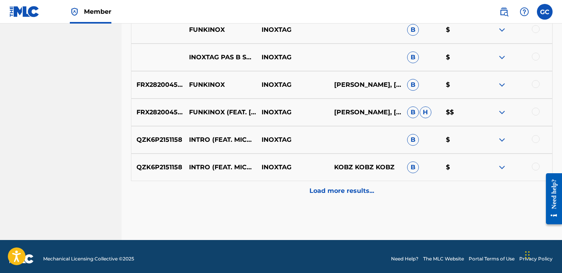
click at [346, 188] on p "Load more results..." at bounding box center [341, 190] width 65 height 9
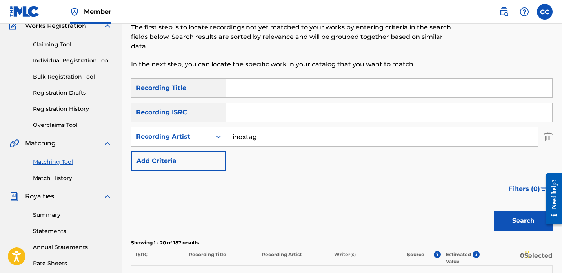
scroll to position [53, 0]
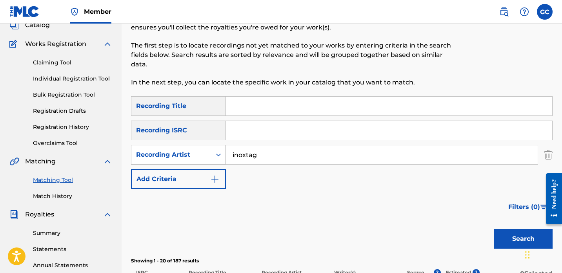
drag, startPoint x: 269, startPoint y: 152, endPoint x: 213, endPoint y: 146, distance: 56.0
click at [213, 146] on div "SearchWithCriteriaf179e9a4-77c1-4fa0-a226-51b33726a143 Recording Artist inoxtag" at bounding box center [342, 155] width 422 height 20
click at [252, 100] on input "Search Form" at bounding box center [389, 105] width 326 height 19
type input "a"
click at [523, 238] on button "Search" at bounding box center [523, 239] width 59 height 20
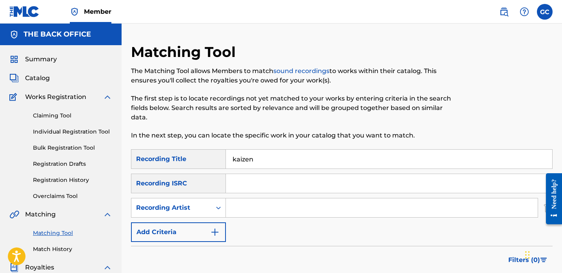
scroll to position [0, 0]
drag, startPoint x: 266, startPoint y: 164, endPoint x: 218, endPoint y: 162, distance: 47.9
click at [219, 164] on div "SearchWithCriteriac9c74eef-7685-4d27-9617-e6fd8daa25a4 Recording Title kaizen" at bounding box center [342, 159] width 422 height 20
type input "k"
click at [233, 210] on input "Search Form" at bounding box center [382, 207] width 312 height 19
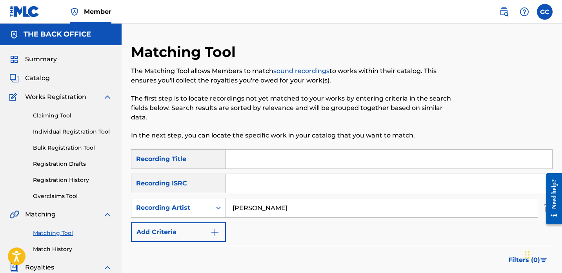
type input "flavien berger"
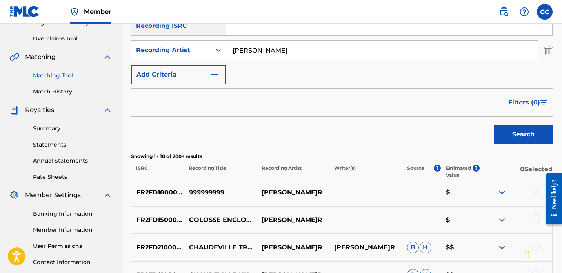
scroll to position [88, 0]
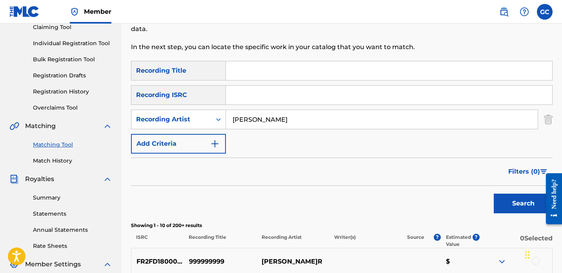
click at [248, 75] on input "Search Form" at bounding box center [389, 70] width 326 height 19
paste input "chaudeville trois"
type input "chaudeville trois"
click at [505, 198] on button "Search" at bounding box center [523, 203] width 59 height 20
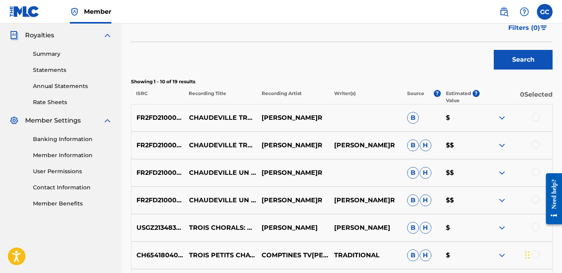
scroll to position [233, 0]
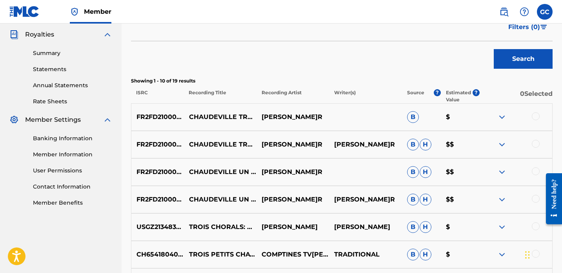
click at [538, 146] on div at bounding box center [536, 144] width 8 height 8
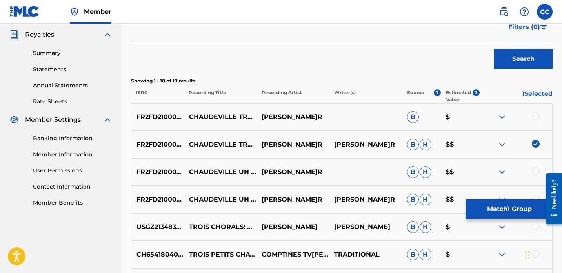
click at [537, 114] on div at bounding box center [536, 116] width 8 height 8
click at [522, 206] on button "Match 2 Groups" at bounding box center [509, 209] width 87 height 20
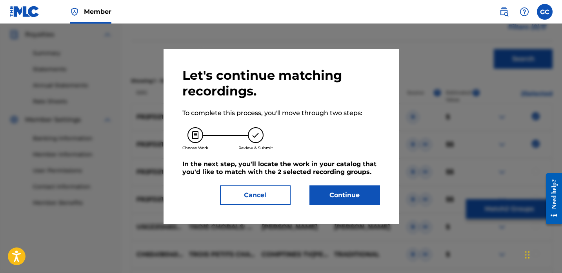
click at [345, 193] on button "Continue" at bounding box center [344, 195] width 71 height 20
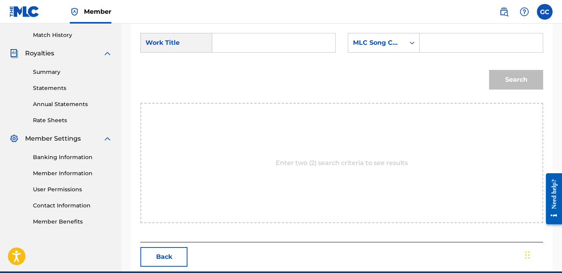
click at [294, 28] on form "SearchWithCriteria43ca57ba-5a56-44b0-9ada-5c5ac85c2fa7 Work Title SearchWithCri…" at bounding box center [341, 63] width 403 height 79
click at [294, 48] on input "Search Form" at bounding box center [274, 42] width 110 height 19
paste input "chaudeville trois"
type input "chaudeville trois"
click at [443, 51] on input "Search Form" at bounding box center [481, 42] width 110 height 19
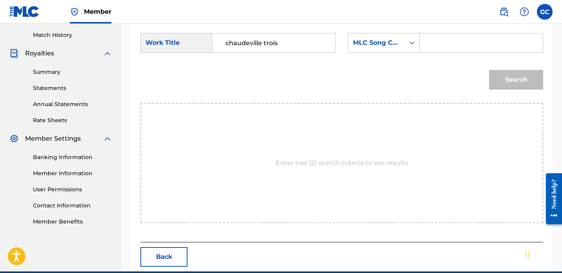
paste input "CK50IS"
type input "CK50IS"
click at [510, 82] on button "Search" at bounding box center [516, 80] width 54 height 20
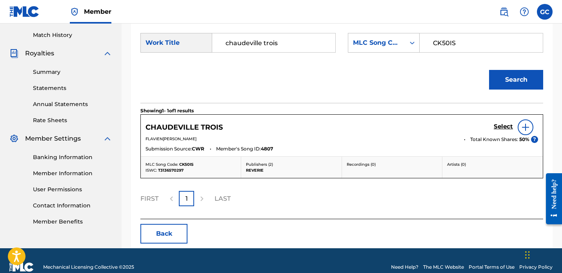
click at [510, 127] on h5 "Select" at bounding box center [503, 126] width 19 height 7
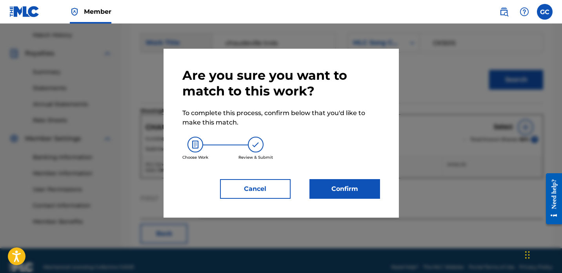
click at [344, 186] on button "Confirm" at bounding box center [344, 189] width 71 height 20
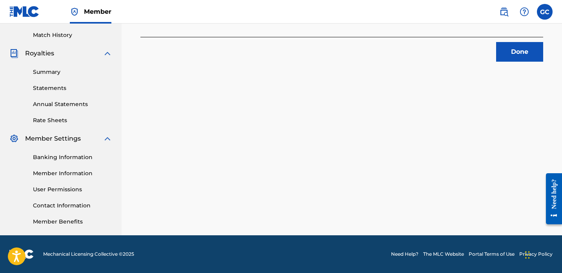
click at [525, 52] on button "Done" at bounding box center [519, 52] width 47 height 20
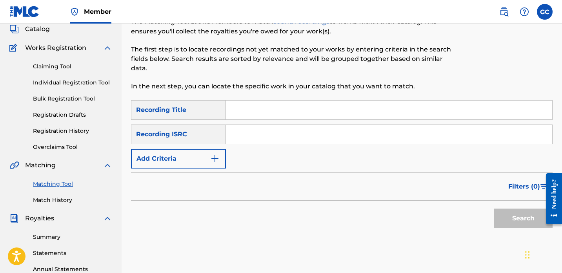
scroll to position [31, 0]
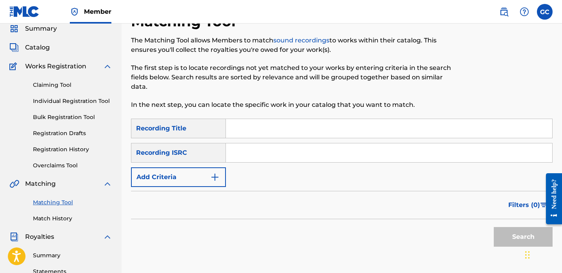
click at [268, 131] on input "Search Form" at bounding box center [389, 128] width 326 height 19
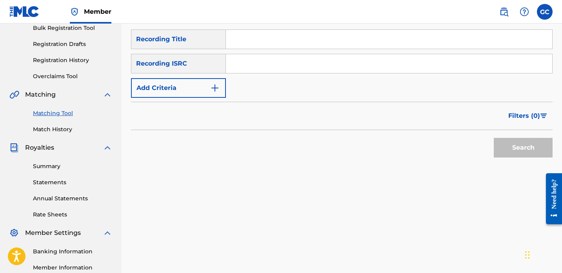
scroll to position [119, 0]
click at [255, 47] on input "Search Form" at bounding box center [389, 40] width 326 height 19
paste input "CHAUDEVILLE UN"
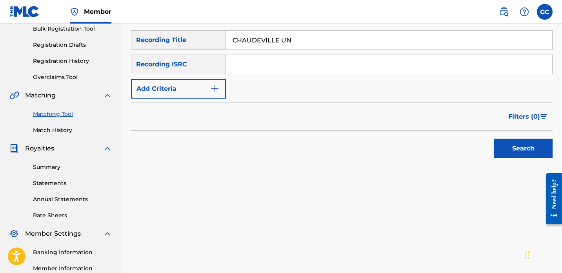
type input "CHAUDEVILLE UN"
click at [515, 150] on button "Search" at bounding box center [523, 148] width 59 height 20
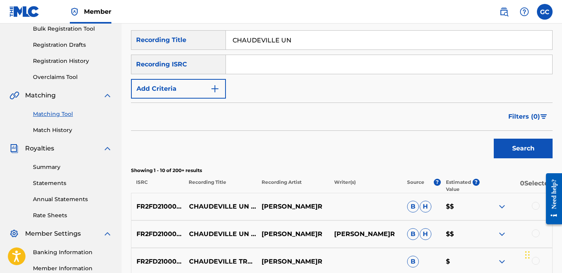
click at [537, 233] on div at bounding box center [536, 233] width 8 height 8
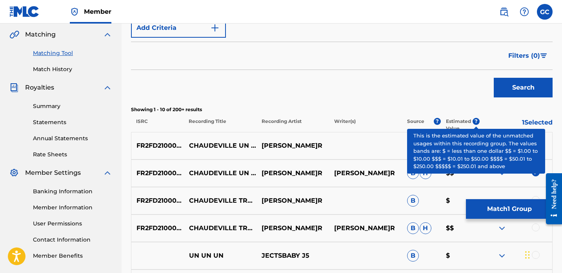
scroll to position [182, 0]
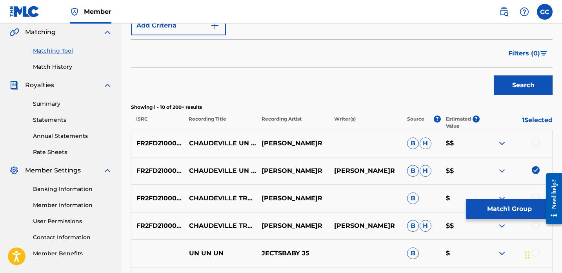
click at [539, 142] on div at bounding box center [536, 142] width 8 height 8
click at [504, 212] on button "Match 2 Groups" at bounding box center [509, 209] width 87 height 20
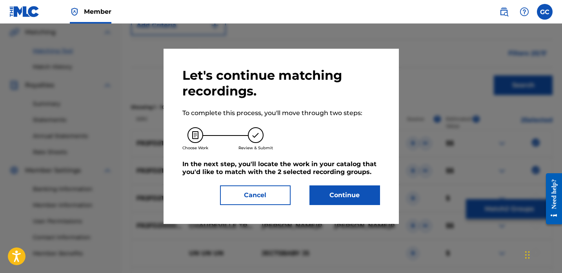
click at [368, 203] on button "Continue" at bounding box center [344, 195] width 71 height 20
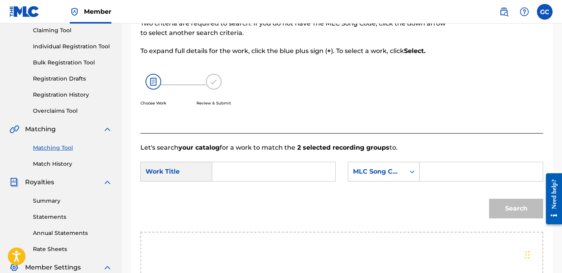
scroll to position [72, 0]
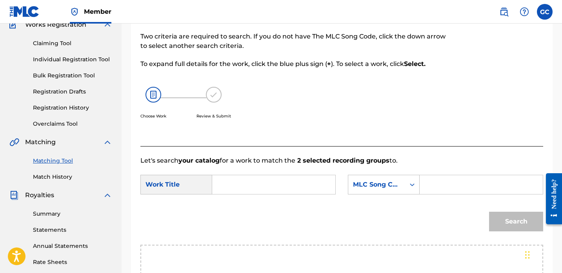
click at [267, 190] on input "Search Form" at bounding box center [274, 184] width 110 height 19
paste input "CHAUDEVILLE UN"
click at [228, 203] on strong "chaudeville" at bounding box center [245, 201] width 38 height 7
type input "chaudeville un et deux"
click at [454, 191] on input "Search Form" at bounding box center [481, 184] width 110 height 19
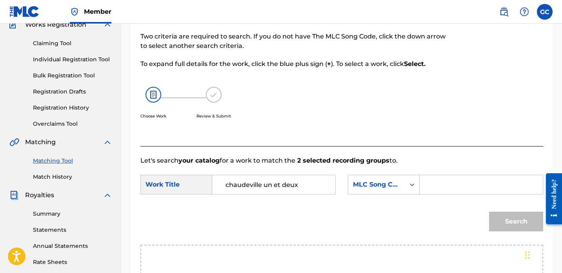
paste input "CK5TET"
type input "CK5TET"
click at [506, 220] on button "Search" at bounding box center [516, 221] width 54 height 20
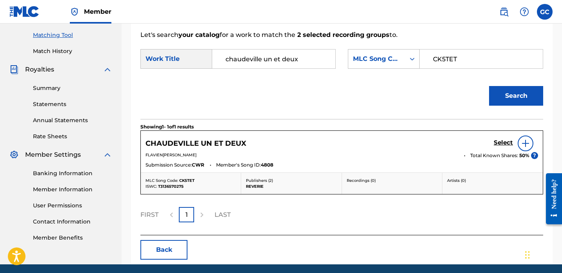
scroll to position [218, 0]
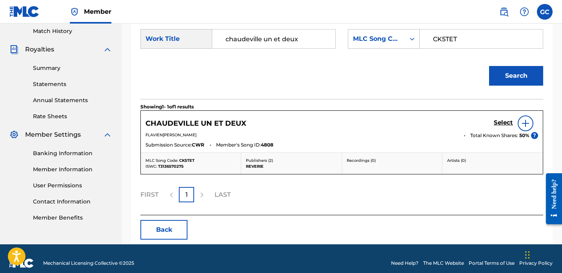
click at [505, 125] on h5 "Select" at bounding box center [503, 122] width 19 height 7
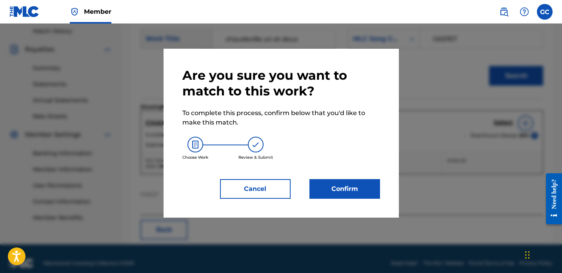
click at [347, 194] on button "Confirm" at bounding box center [344, 189] width 71 height 20
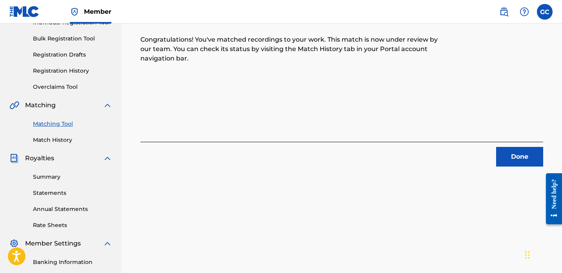
scroll to position [62, 0]
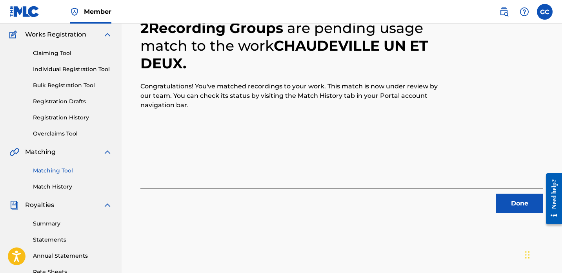
click at [523, 200] on button "Done" at bounding box center [519, 203] width 47 height 20
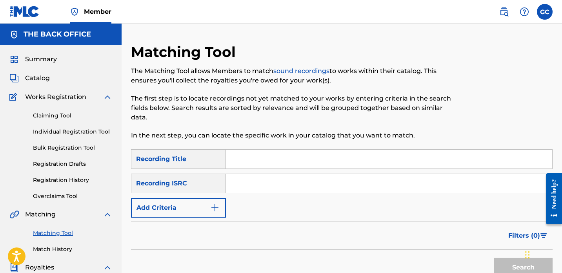
scroll to position [0, 0]
click at [184, 197] on div "SearchWithCriteriac9c74eef-7685-4d27-9617-e6fd8daa25a4 Recording Title SearchWi…" at bounding box center [342, 183] width 422 height 68
click at [183, 206] on button "Add Criteria" at bounding box center [178, 208] width 95 height 20
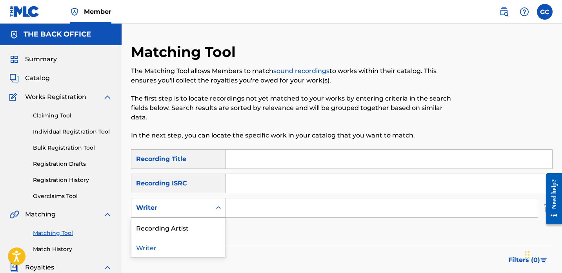
click at [183, 206] on div "Writer" at bounding box center [171, 207] width 71 height 9
click at [189, 225] on div "Recording Artist" at bounding box center [178, 227] width 94 height 20
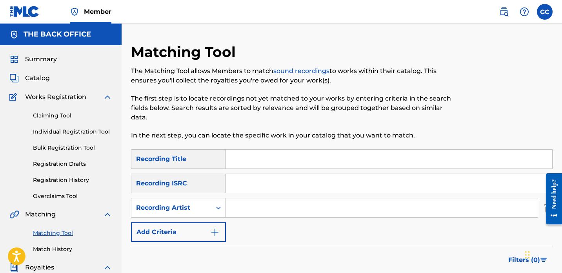
click at [254, 200] on input "Search Form" at bounding box center [382, 207] width 312 height 19
click at [258, 210] on input "yoann lemoine" at bounding box center [382, 207] width 312 height 19
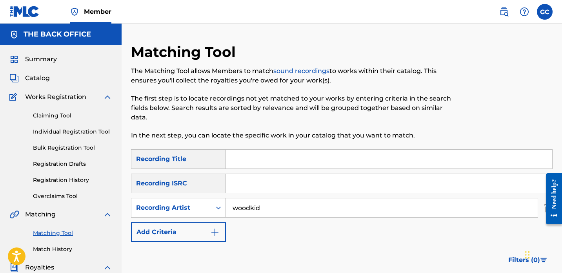
type input "woodkid"
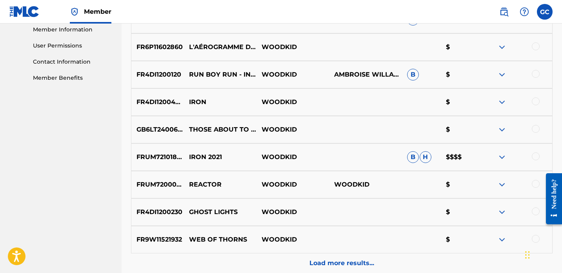
scroll to position [358, 0]
drag, startPoint x: 448, startPoint y: 156, endPoint x: 462, endPoint y: 156, distance: 14.5
click at [462, 156] on p "$$$$" at bounding box center [460, 156] width 39 height 9
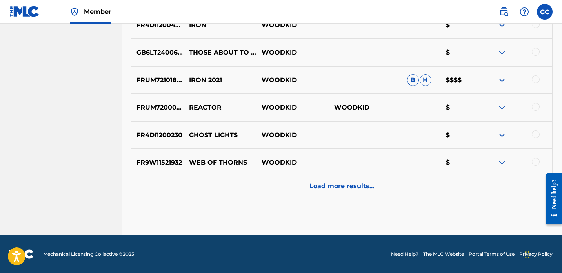
click at [378, 184] on div "Load more results..." at bounding box center [342, 186] width 422 height 20
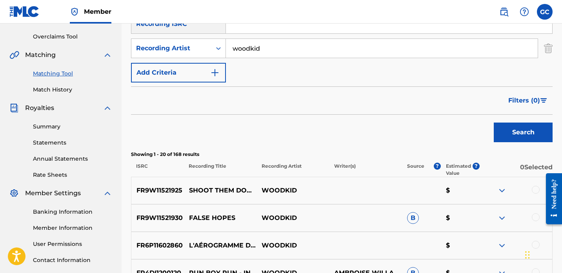
scroll to position [121, 0]
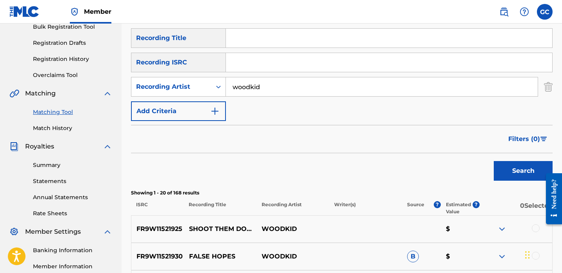
click at [51, 127] on link "Match History" at bounding box center [72, 128] width 79 height 8
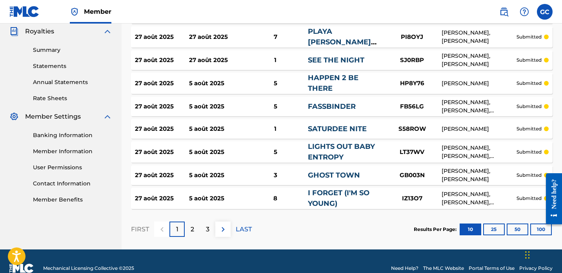
scroll to position [237, 0]
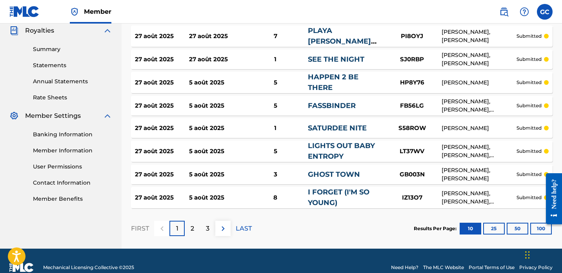
click at [194, 229] on p "2" at bounding box center [193, 228] width 4 height 9
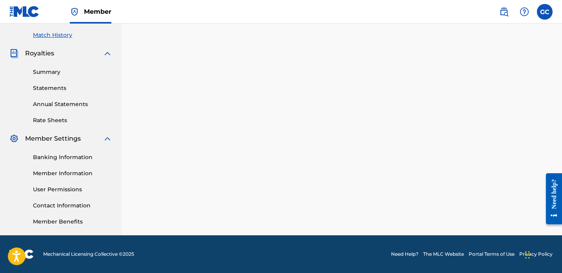
scroll to position [214, 0]
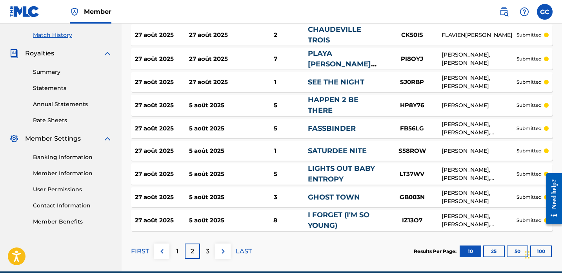
click at [209, 253] on p "3" at bounding box center [208, 250] width 4 height 9
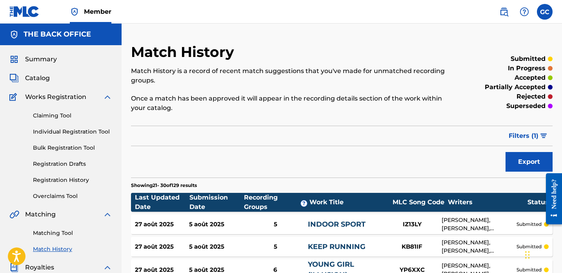
scroll to position [0, 0]
click at [58, 233] on link "Matching Tool" at bounding box center [72, 233] width 79 height 8
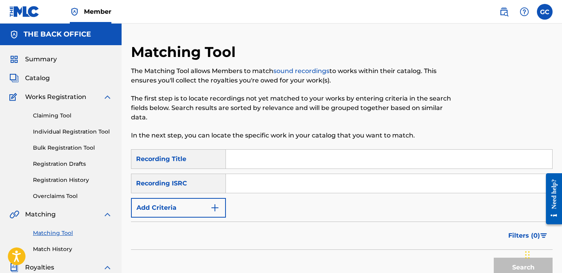
click at [191, 206] on button "Add Criteria" at bounding box center [178, 208] width 95 height 20
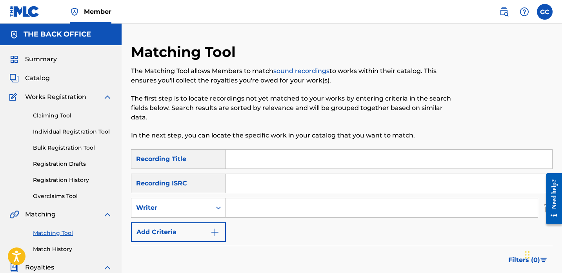
click at [191, 206] on div "Writer" at bounding box center [171, 207] width 71 height 9
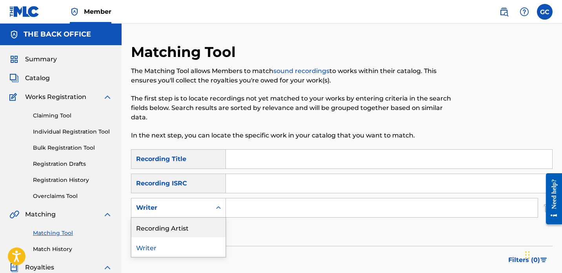
click at [190, 229] on div "Recording Artist" at bounding box center [178, 227] width 94 height 20
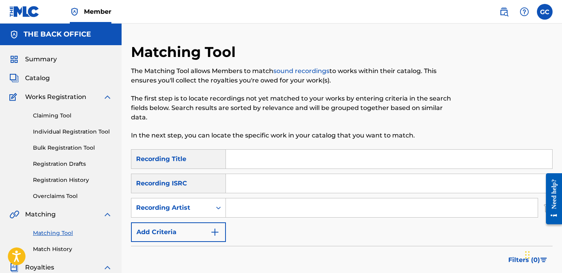
click at [258, 202] on input "Search Form" at bounding box center [382, 207] width 312 height 19
drag, startPoint x: 275, startPoint y: 211, endPoint x: 220, endPoint y: 211, distance: 55.7
click at [220, 211] on div "SearchWithCriteriac45621d1-62d8-409b-a80c-9bbc7ee9accd Recording Artist lewis o…" at bounding box center [342, 208] width 422 height 20
type input "laurent garnier"
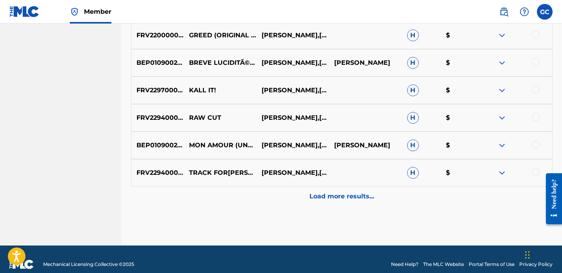
scroll to position [429, 0]
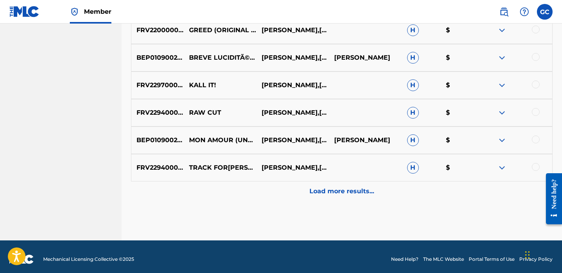
click at [332, 199] on div "Load more results..." at bounding box center [342, 191] width 422 height 20
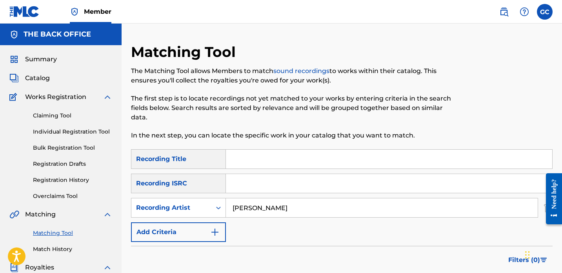
scroll to position [0, 0]
drag, startPoint x: 288, startPoint y: 211, endPoint x: 228, endPoint y: 201, distance: 60.8
click at [228, 201] on input "laurent garnier" at bounding box center [382, 207] width 312 height 19
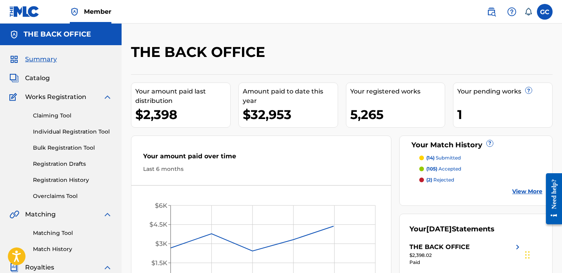
click at [38, 78] on span "Catalog" at bounding box center [37, 77] width 25 height 9
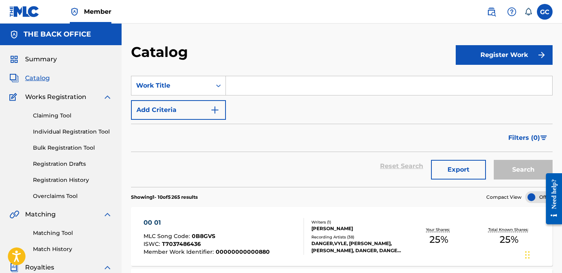
click at [245, 87] on input "Search Form" at bounding box center [389, 85] width 326 height 19
paste input "LOGIC STRANGER"
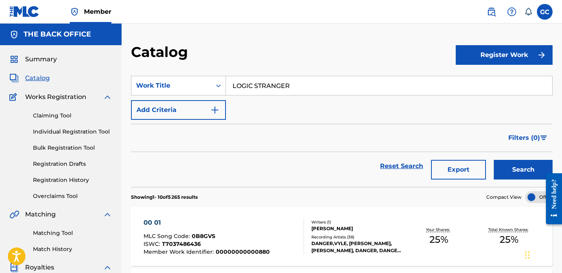
type input "LOGIC STRANGER"
click at [516, 169] on button "Search" at bounding box center [523, 170] width 59 height 20
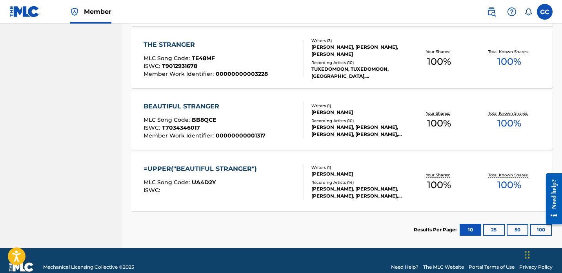
scroll to position [425, 0]
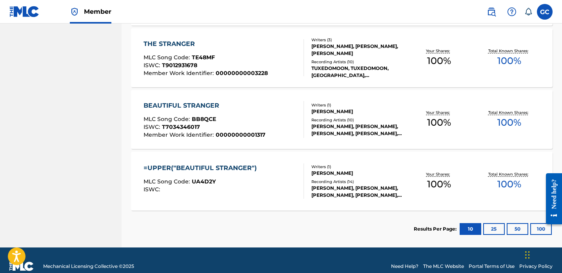
click at [209, 167] on div "=UPPER("BEAUTIFUL STRANGER")" at bounding box center [202, 167] width 117 height 9
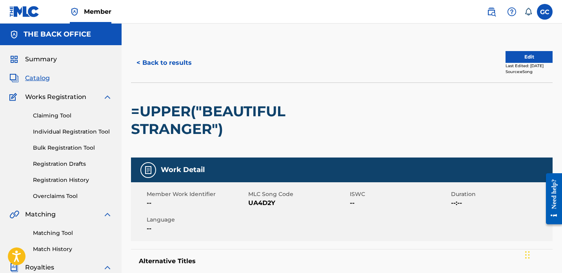
click at [531, 53] on button "Edit" at bounding box center [529, 57] width 47 height 12
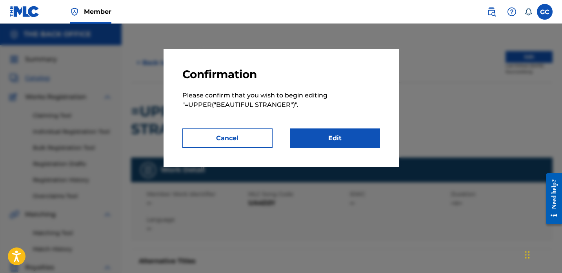
click at [328, 133] on link "Edit" at bounding box center [335, 138] width 90 height 20
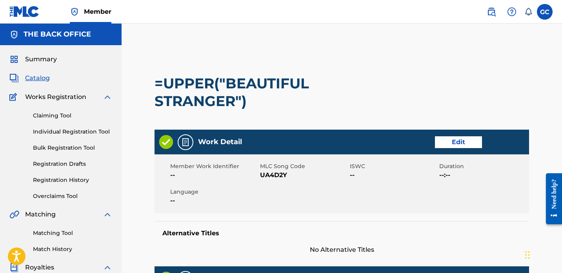
click at [531, 13] on icon at bounding box center [528, 12] width 8 height 8
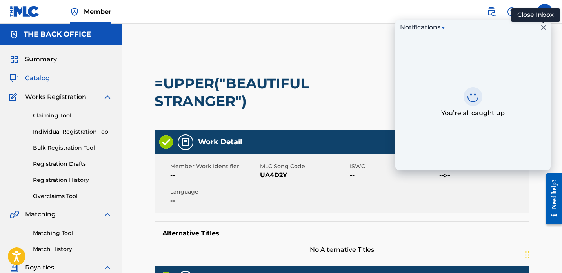
drag, startPoint x: 545, startPoint y: 28, endPoint x: 541, endPoint y: 24, distance: 5.8
click at [545, 28] on icon "Close Inbox" at bounding box center [543, 27] width 9 height 9
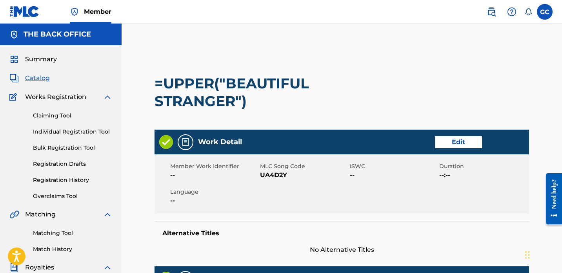
click at [514, 14] on img at bounding box center [511, 11] width 9 height 9
click at [514, 34] on link "Contact us" at bounding box center [512, 25] width 67 height 19
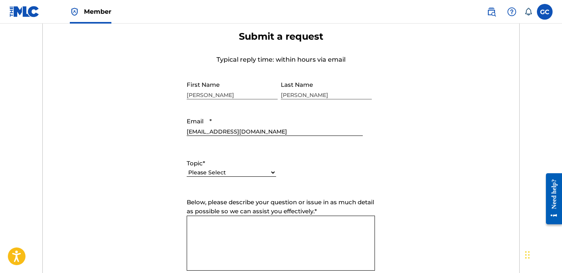
scroll to position [276, 0]
select select "I need help with managing my catalog"
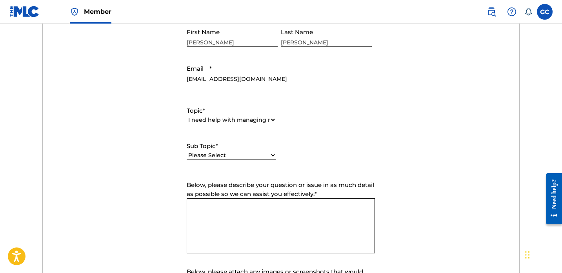
scroll to position [329, 0]
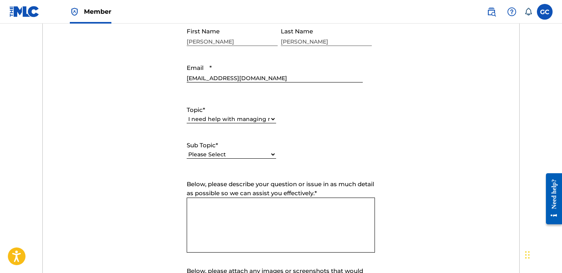
click at [237, 159] on div "Please Select I need help with CWR I need help registering my work(s) in The ML…" at bounding box center [231, 158] width 89 height 18
select select "I need help editing my works"
click at [244, 218] on textarea "Below, please describe your question or issue in as much detail as possible so …" at bounding box center [281, 224] width 188 height 55
type textarea "D"
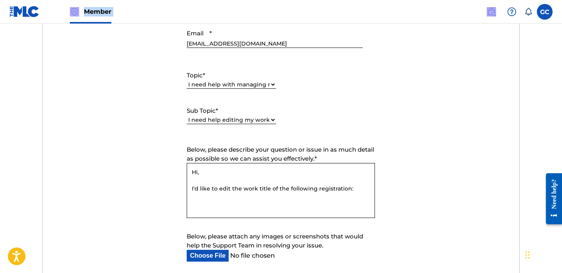
scroll to position [365, 0]
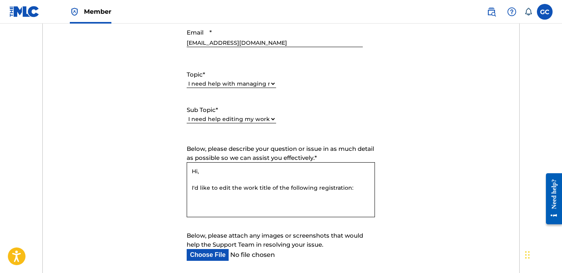
drag, startPoint x: 222, startPoint y: 187, endPoint x: 395, endPoint y: 176, distance: 172.5
click at [395, 176] on form "Submit a request Typical reply time: within hours via email First Name Grégoire…" at bounding box center [281, 123] width 477 height 363
click at [356, 180] on textarea "Hi, I'd like to edit the work title of the following registration:" at bounding box center [281, 189] width 188 height 55
drag, startPoint x: 218, startPoint y: 187, endPoint x: 268, endPoint y: 186, distance: 49.4
click at [268, 186] on textarea "Hi, I'd like to edit the work title of the following registration:" at bounding box center [281, 189] width 188 height 55
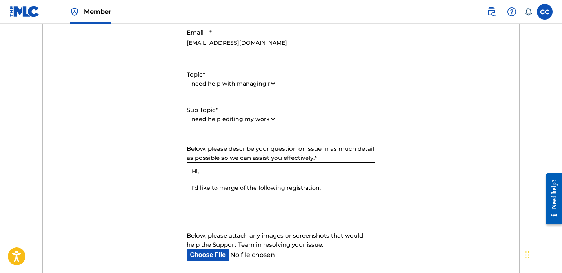
click at [339, 191] on textarea "Hi, I'd like to merge of the following registration:" at bounding box center [281, 189] width 188 height 55
paste textarea "UA4D2Y"
paste textarea "BB8QCE"
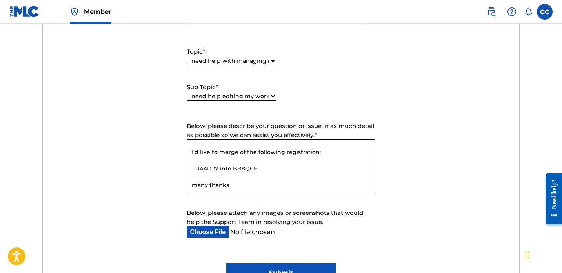
scroll to position [478, 0]
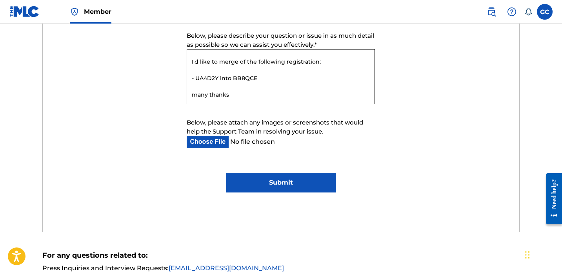
type textarea "Hi, I'd like to merge of the following registration: - UA4D2Y into BB8QCE many …"
click at [295, 182] on input "Submit" at bounding box center [280, 183] width 109 height 20
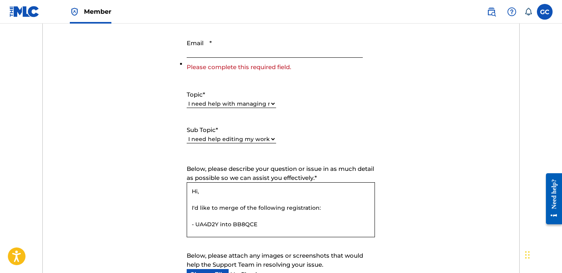
scroll to position [0, 0]
click at [221, 48] on input "Email *" at bounding box center [275, 46] width 176 height 22
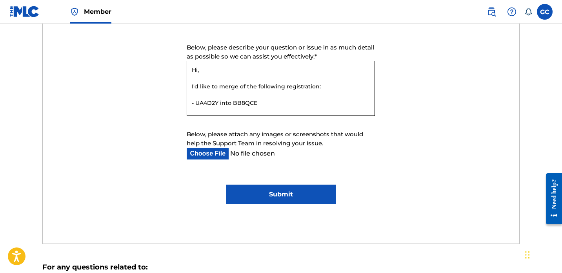
scroll to position [468, 0]
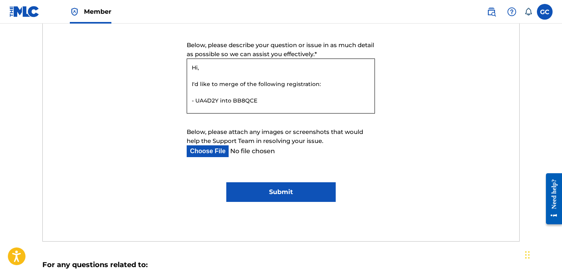
type input "contact@backofficepublishing.com"
click at [285, 196] on input "Submit" at bounding box center [280, 192] width 109 height 20
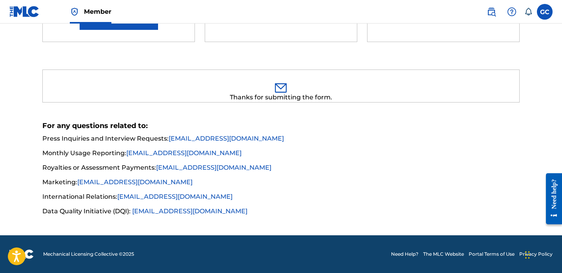
scroll to position [200, 0]
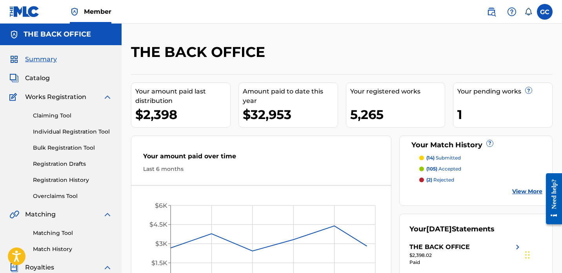
click at [38, 77] on span "Catalog" at bounding box center [37, 77] width 25 height 9
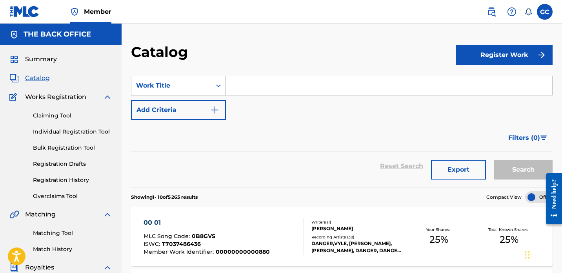
click at [175, 86] on div "Work Title" at bounding box center [171, 85] width 71 height 9
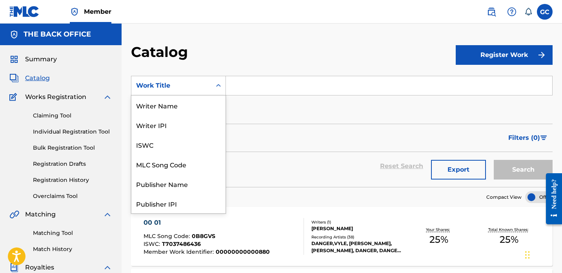
scroll to position [118, 0]
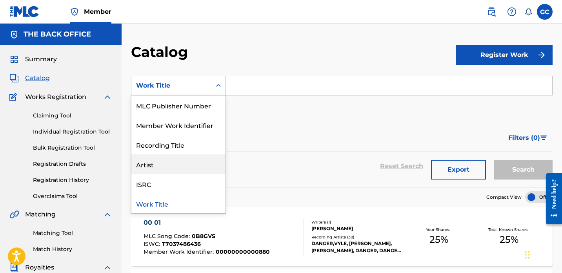
click at [162, 167] on div "Artist" at bounding box center [178, 164] width 94 height 20
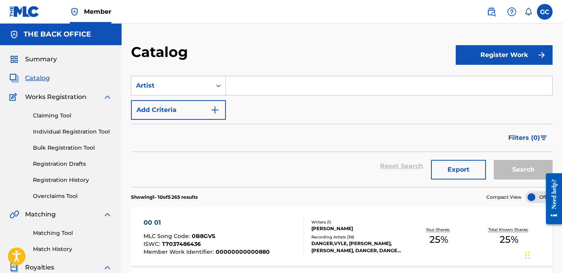
click at [253, 91] on input "Search Form" at bounding box center [389, 85] width 326 height 19
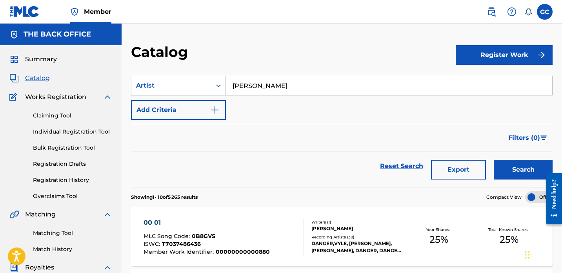
type input "sarah mccoy"
click at [524, 163] on button "Search" at bounding box center [523, 170] width 59 height 20
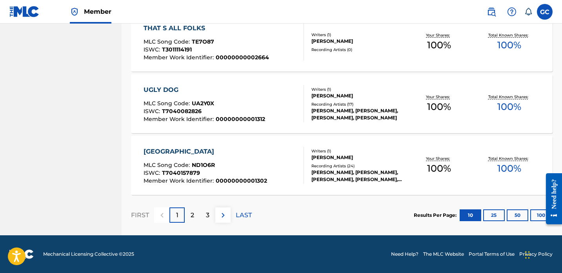
scroll to position [625, 0]
click at [195, 215] on div "2" at bounding box center [192, 214] width 15 height 15
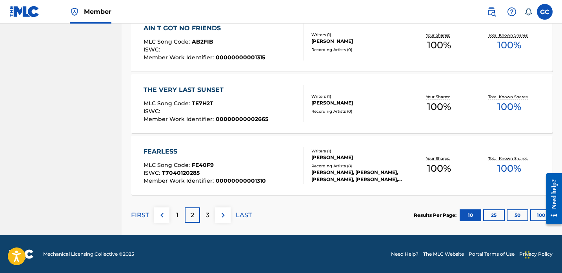
click at [209, 216] on p "3" at bounding box center [208, 214] width 4 height 9
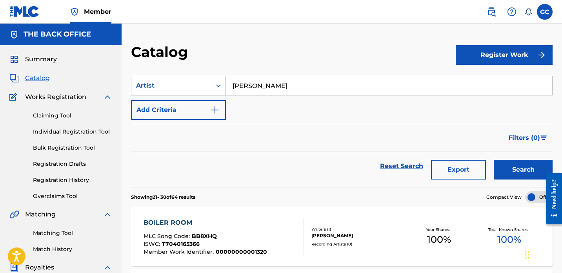
scroll to position [0, 0]
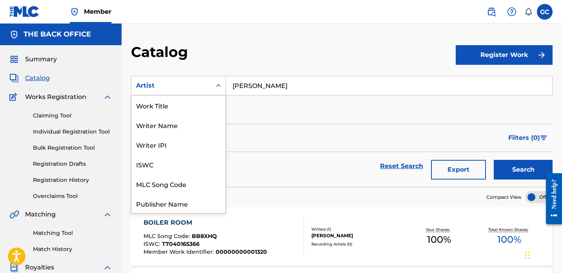
click at [218, 83] on icon "Search Form" at bounding box center [219, 86] width 8 height 8
click at [170, 106] on div "Work Title" at bounding box center [178, 105] width 94 height 20
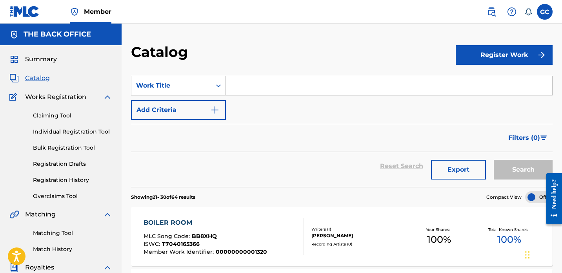
click at [263, 91] on input "Search Form" at bounding box center [389, 85] width 326 height 19
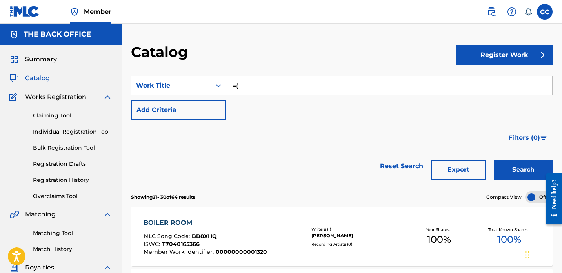
click at [523, 169] on button "Search" at bounding box center [523, 170] width 59 height 20
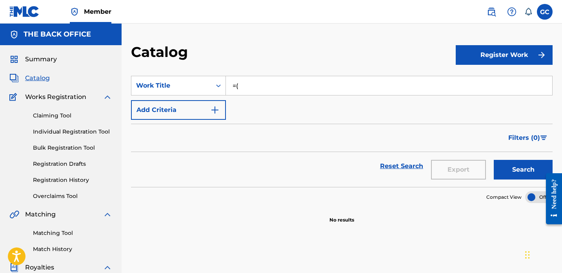
click at [272, 83] on input "=(" at bounding box center [389, 85] width 326 height 19
type input "="
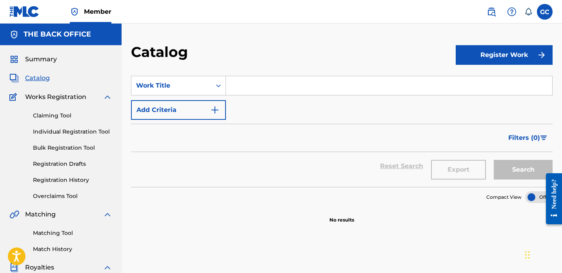
click at [264, 93] on input "Search Form" at bounding box center [389, 85] width 326 height 19
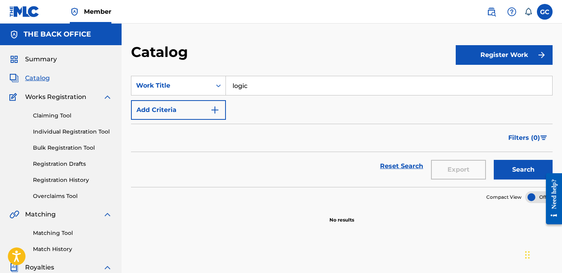
click at [523, 169] on button "Search" at bounding box center [523, 170] width 59 height 20
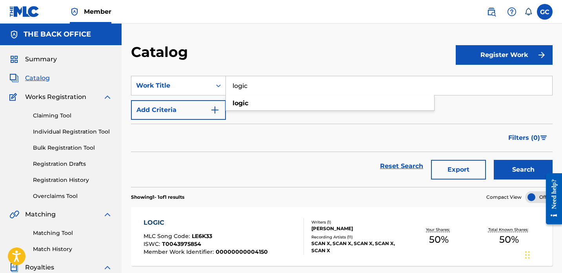
click at [251, 160] on div "Reset Search Export Search" at bounding box center [342, 166] width 422 height 28
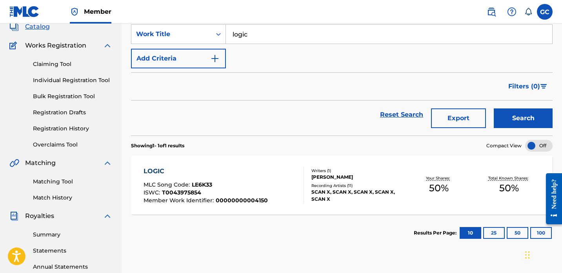
scroll to position [2, 0]
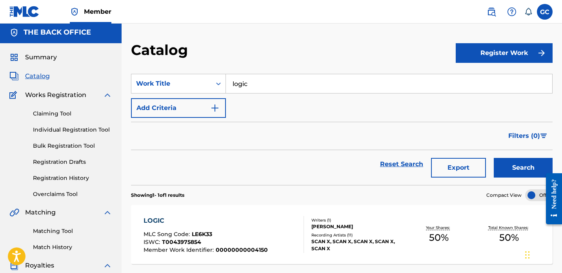
click at [269, 83] on input "logic" at bounding box center [389, 83] width 326 height 19
type input "logic stranger"
click at [523, 167] on button "Search" at bounding box center [523, 168] width 59 height 20
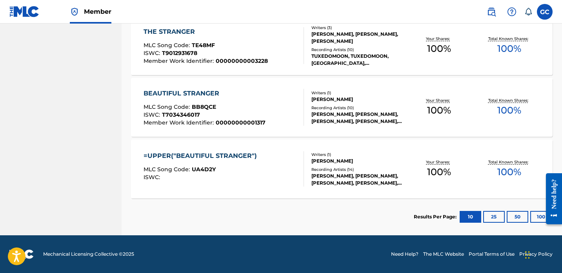
scroll to position [437, 0]
click at [192, 170] on span "UA4D2Y" at bounding box center [204, 169] width 24 height 7
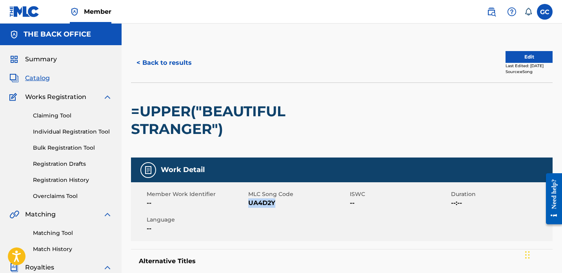
drag, startPoint x: 249, startPoint y: 203, endPoint x: 275, endPoint y: 203, distance: 25.9
click at [275, 203] on span "UA4D2Y" at bounding box center [298, 202] width 100 height 9
copy span "UA4D2Y"
click at [182, 60] on button "< Back to results" at bounding box center [164, 63] width 66 height 20
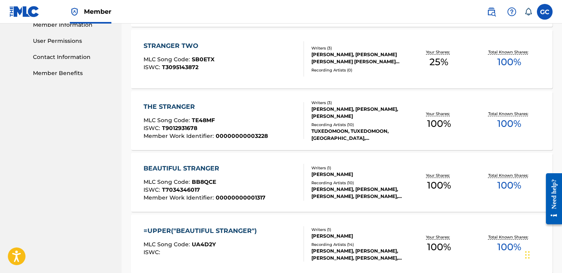
scroll to position [366, 0]
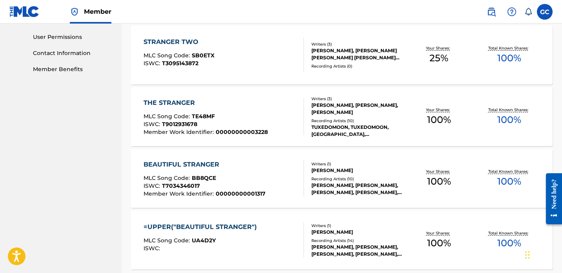
click at [204, 172] on div "BEAUTIFUL STRANGER MLC Song Code : BB8QCE ISWC : T7034346017 Member Work Identi…" at bounding box center [205, 178] width 122 height 37
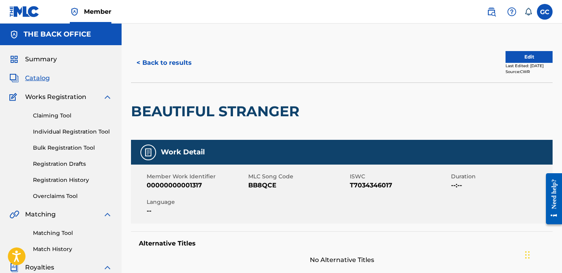
click at [251, 185] on span "BB8QCE" at bounding box center [298, 184] width 100 height 9
drag, startPoint x: 250, startPoint y: 185, endPoint x: 284, endPoint y: 185, distance: 34.1
click at [284, 185] on span "BB8QCE" at bounding box center [298, 184] width 100 height 9
copy span "BB8QCE"
click at [182, 60] on button "< Back to results" at bounding box center [164, 63] width 66 height 20
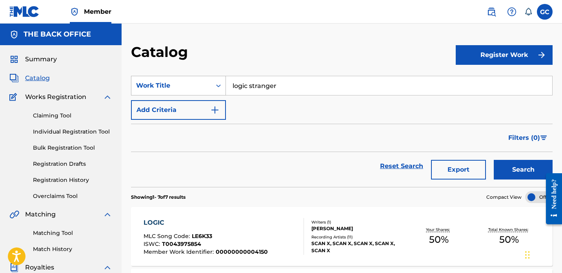
drag, startPoint x: 288, startPoint y: 86, endPoint x: 199, endPoint y: 86, distance: 88.3
click at [199, 86] on div "SearchWithCriteriae23f6717-f367-46a6-a7cf-6c48b3189da5 Work Title logic stranger" at bounding box center [342, 86] width 422 height 20
type input "="
click at [523, 169] on button "Search" at bounding box center [523, 170] width 59 height 20
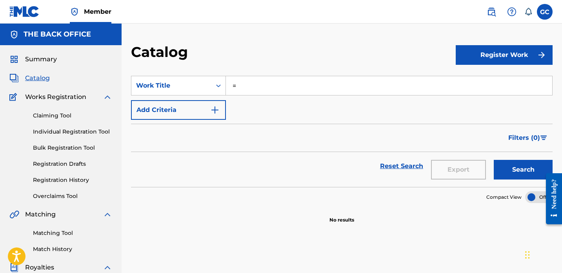
click at [246, 86] on input "=" at bounding box center [389, 85] width 326 height 19
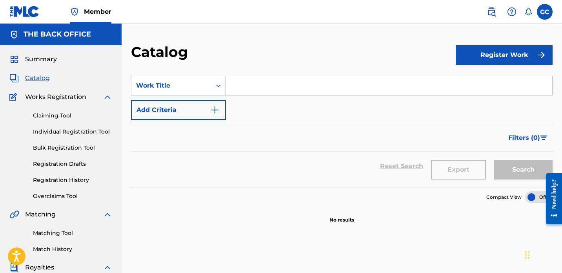
paste input "GRAVITATIONAL"
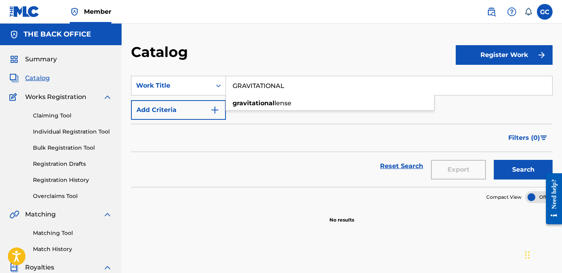
type input "GRAVITATIONAL"
click at [511, 166] on button "Search" at bounding box center [523, 170] width 59 height 20
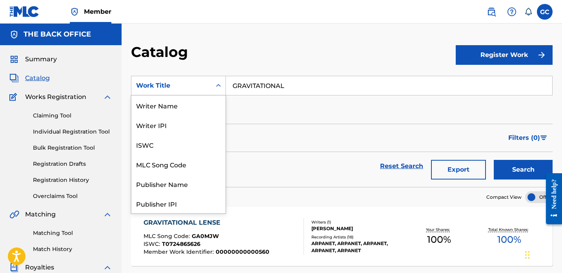
click at [205, 83] on div "Work Title" at bounding box center [171, 85] width 71 height 9
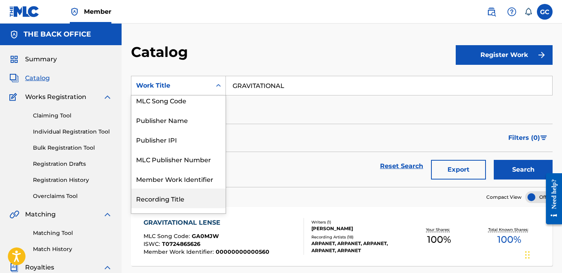
scroll to position [63, 0]
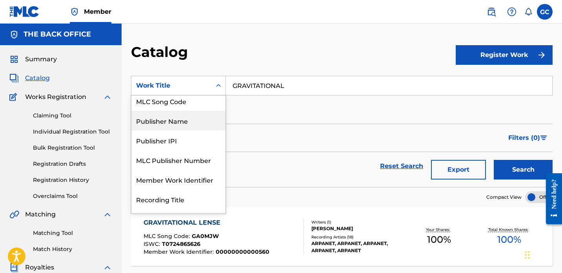
click at [180, 123] on div "Publisher Name" at bounding box center [178, 121] width 94 height 20
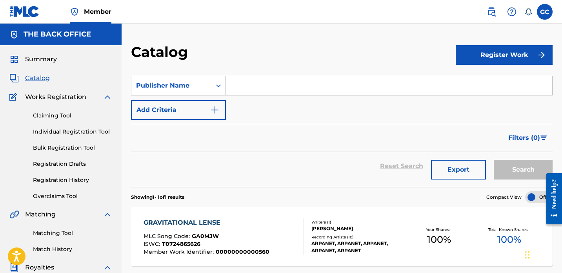
click at [281, 89] on input "Search Form" at bounding box center [389, 85] width 326 height 19
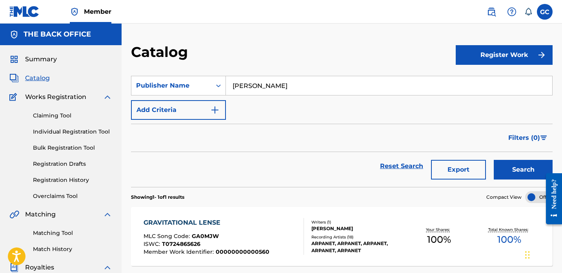
type input "george V"
click at [510, 170] on button "Search" at bounding box center [523, 170] width 59 height 20
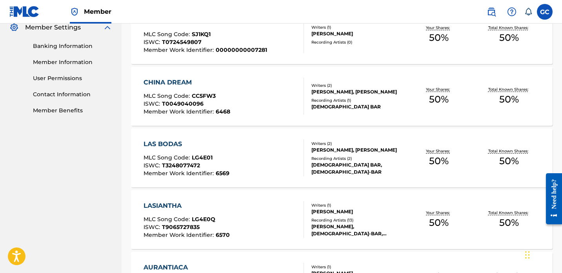
scroll to position [18, 0]
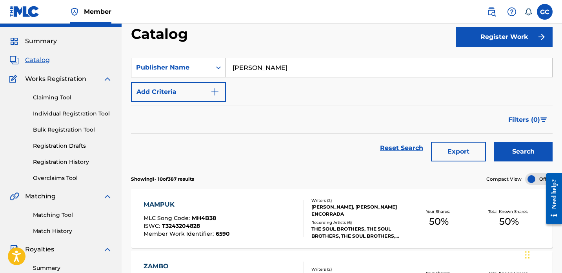
click at [199, 63] on div "Publisher Name" at bounding box center [171, 67] width 71 height 9
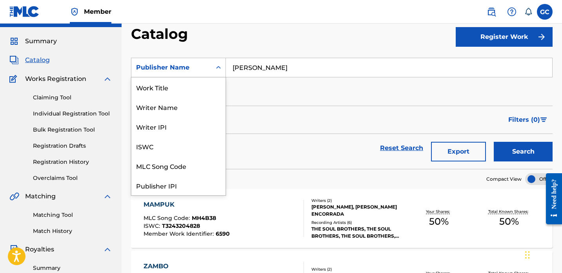
scroll to position [118, 0]
click at [286, 93] on div "SearchWithCriteria90377fcb-27aa-4648-8f08-247e1b07e258 Publisher Name selected,…" at bounding box center [342, 80] width 422 height 44
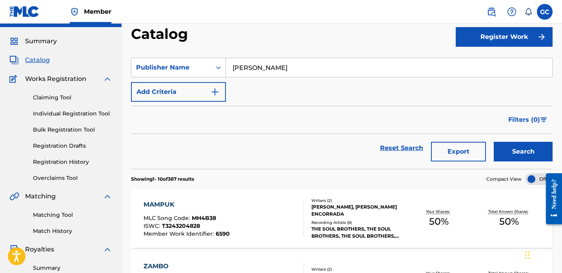
click at [182, 88] on button "Add Criteria" at bounding box center [178, 92] width 95 height 20
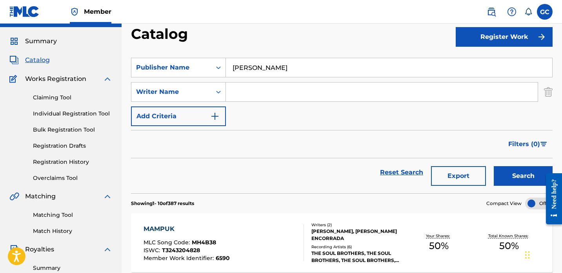
click at [256, 87] on input "Search Form" at bounding box center [382, 91] width 312 height 19
click at [171, 91] on div "Writer Name" at bounding box center [171, 91] width 71 height 9
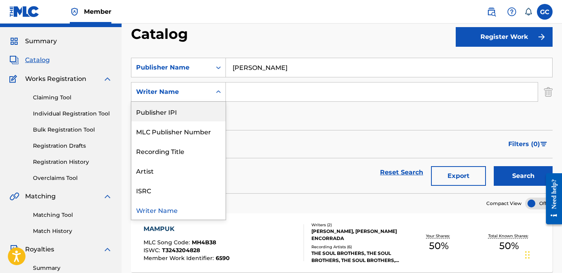
scroll to position [0, 0]
click at [168, 112] on div "Writer IPI" at bounding box center [178, 112] width 94 height 20
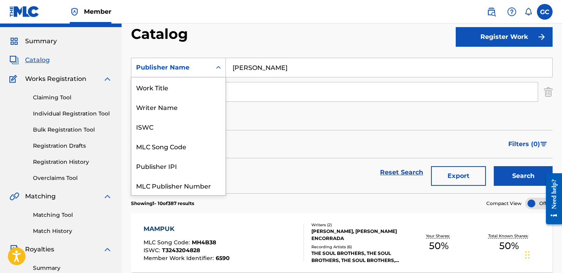
click at [191, 69] on div "Publisher Name" at bounding box center [171, 67] width 71 height 9
click at [175, 85] on div "Work Title" at bounding box center [178, 87] width 94 height 20
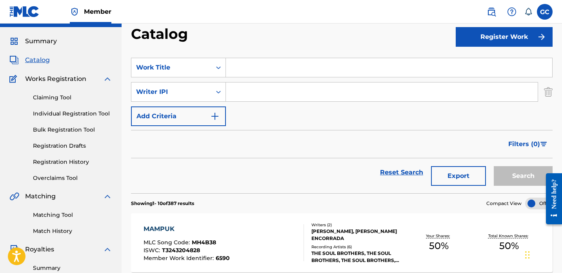
click at [252, 74] on input "Search Form" at bounding box center [389, 67] width 326 height 19
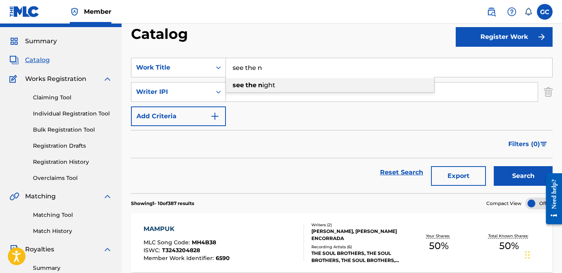
click at [269, 84] on span "ight" at bounding box center [268, 84] width 13 height 7
type input "see the night"
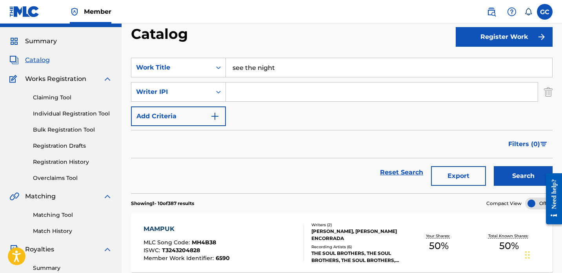
click at [520, 176] on button "Search" at bounding box center [523, 176] width 59 height 20
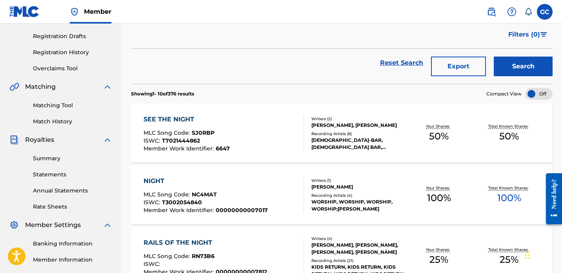
scroll to position [133, 0]
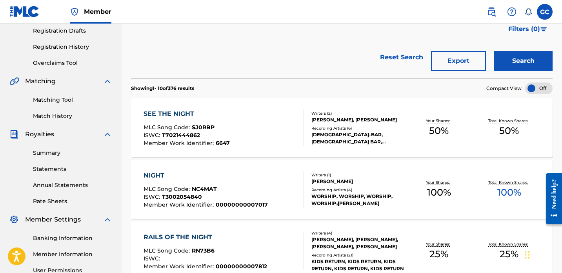
click at [265, 135] on div "SEE THE NIGHT MLC Song Code : SJ0RBP ISWC : T7021444862 Member Work Identifier …" at bounding box center [224, 127] width 160 height 37
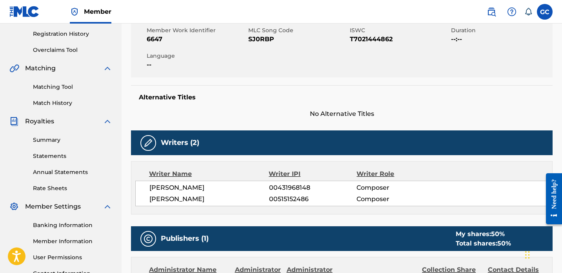
scroll to position [72, 0]
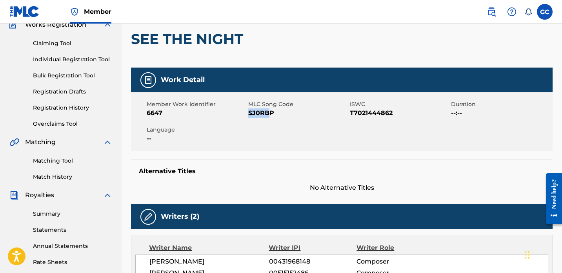
drag, startPoint x: 249, startPoint y: 113, endPoint x: 271, endPoint y: 113, distance: 22.4
click at [271, 113] on span "SJ0RBP" at bounding box center [298, 112] width 100 height 9
copy span "SJ0RBP"
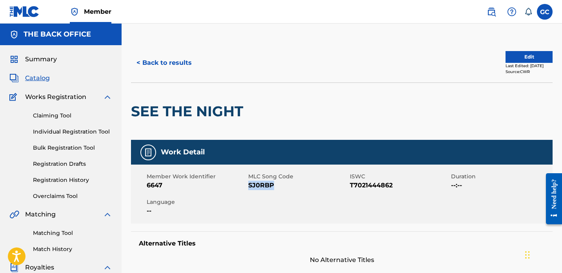
scroll to position [0, 0]
click at [162, 63] on button "< Back to results" at bounding box center [164, 63] width 66 height 20
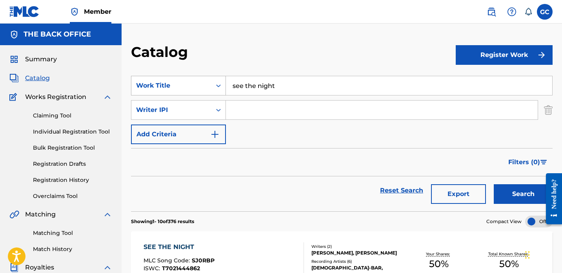
drag, startPoint x: 278, startPoint y: 84, endPoint x: 196, endPoint y: 84, distance: 82.4
click at [196, 84] on div "SearchWithCriteriac709a8ab-27ef-4088-a009-4f885600eb68 Work Title see the night" at bounding box center [342, 86] width 422 height 20
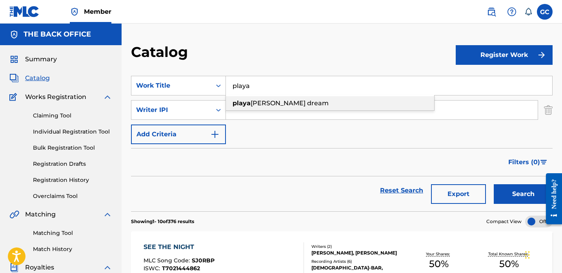
click at [242, 101] on strong "playa" at bounding box center [242, 102] width 18 height 7
type input "playa blanca dream"
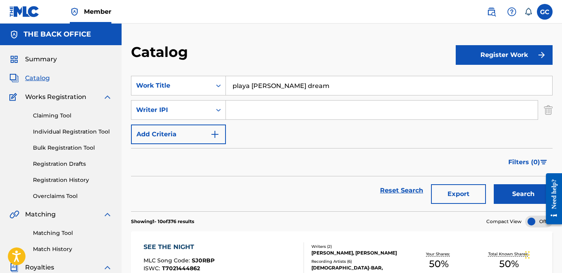
click at [522, 195] on button "Search" at bounding box center [523, 194] width 59 height 20
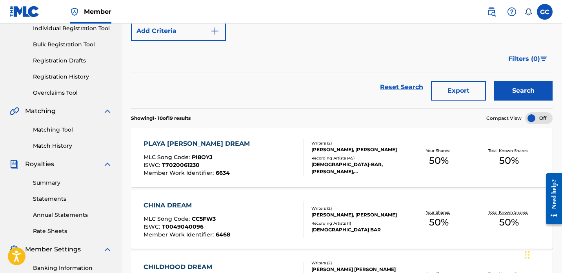
scroll to position [110, 0]
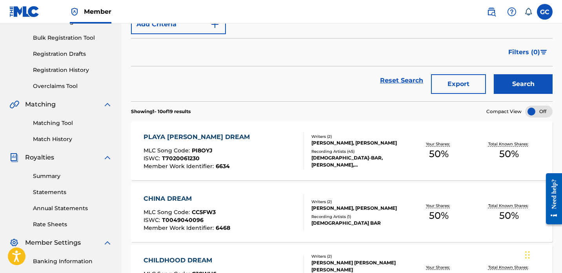
click at [197, 153] on span "PI8OYJ" at bounding box center [202, 150] width 21 height 7
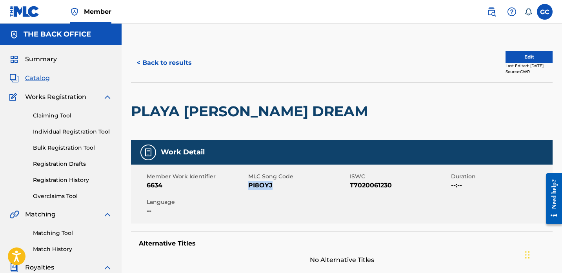
drag, startPoint x: 249, startPoint y: 184, endPoint x: 271, endPoint y: 186, distance: 22.0
click at [271, 185] on span "PI8OYJ" at bounding box center [298, 184] width 100 height 9
copy span "PI8OYJ"
click at [176, 61] on button "< Back to results" at bounding box center [164, 63] width 66 height 20
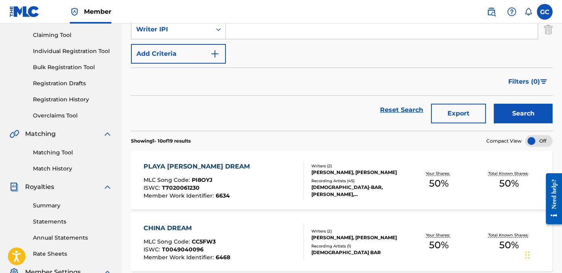
scroll to position [27, 0]
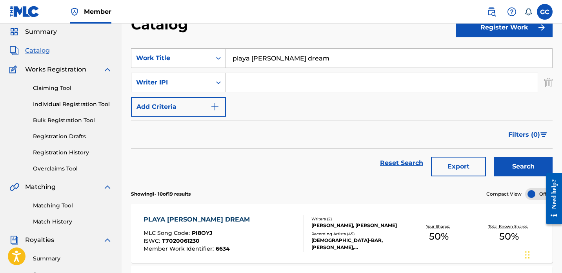
drag, startPoint x: 307, startPoint y: 56, endPoint x: 226, endPoint y: 56, distance: 80.4
click at [226, 56] on input "playa blanca dream" at bounding box center [389, 58] width 326 height 19
paste input "yuregine depre"
click at [515, 171] on button "Search" at bounding box center [523, 167] width 59 height 20
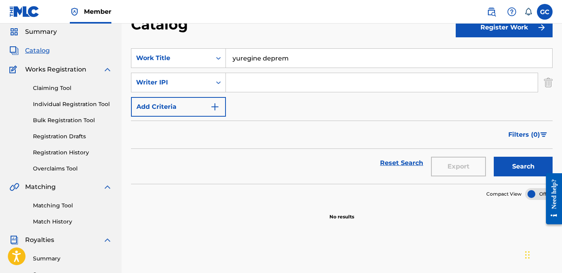
click at [302, 53] on input "yuregine deprem" at bounding box center [389, 58] width 326 height 19
click at [302, 60] on input "yuregine deprem" at bounding box center [389, 58] width 326 height 19
type input "y"
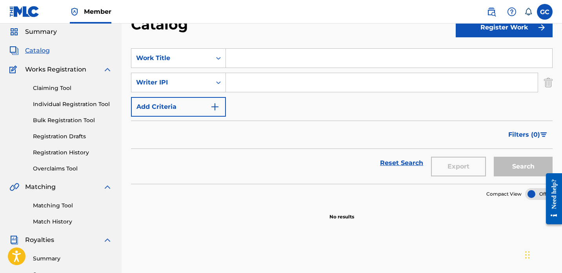
paste input "DESTROY AND CREATE"
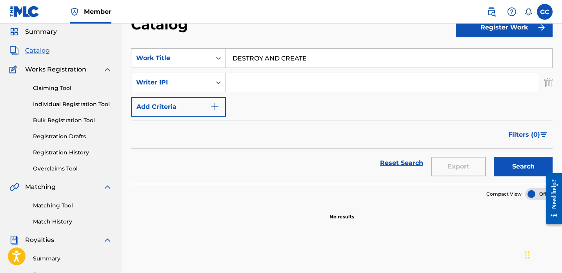
type input "DESTROY AND CREATE"
click at [514, 164] on button "Search" at bounding box center [523, 167] width 59 height 20
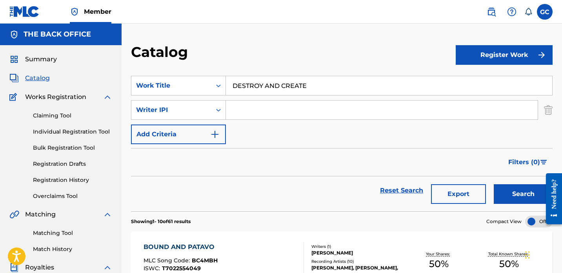
scroll to position [0, 0]
click at [341, 113] on input "Search Form" at bounding box center [382, 109] width 312 height 19
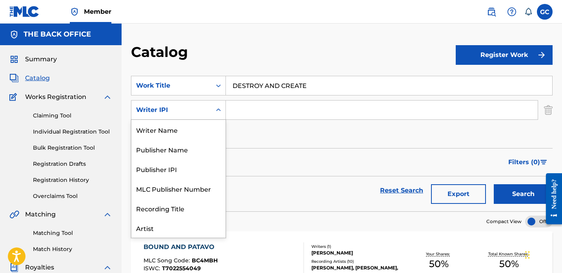
click at [206, 111] on div "Writer IPI" at bounding box center [171, 109] width 71 height 9
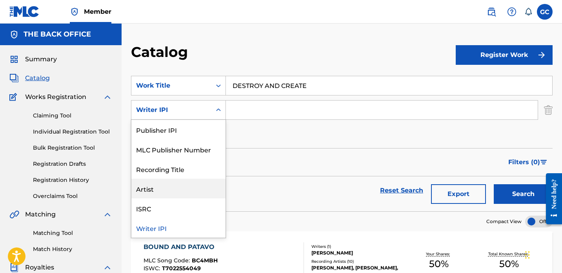
click at [184, 191] on div "Artist" at bounding box center [178, 188] width 94 height 20
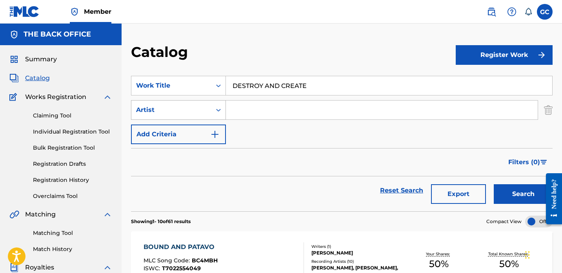
click at [193, 118] on div "Artist" at bounding box center [178, 110] width 95 height 20
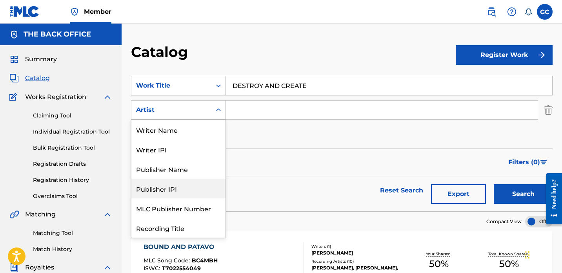
scroll to position [0, 0]
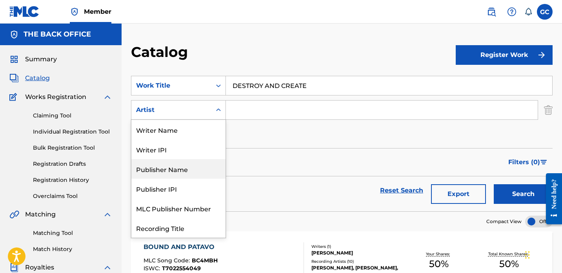
drag, startPoint x: 180, startPoint y: 167, endPoint x: 186, endPoint y: 162, distance: 8.1
click at [180, 167] on div "Publisher Name" at bounding box center [178, 169] width 94 height 20
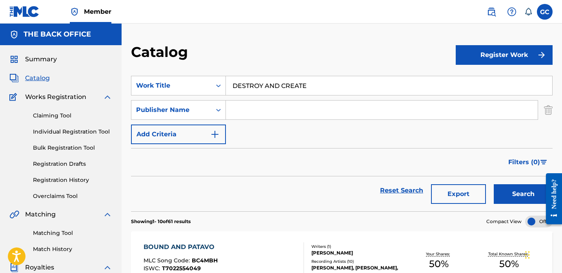
click at [253, 113] on input "Search Form" at bounding box center [382, 109] width 312 height 19
type input "ncls"
click at [532, 185] on button "Search" at bounding box center [523, 194] width 59 height 20
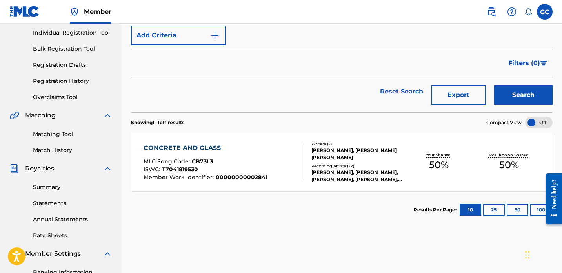
scroll to position [97, 0]
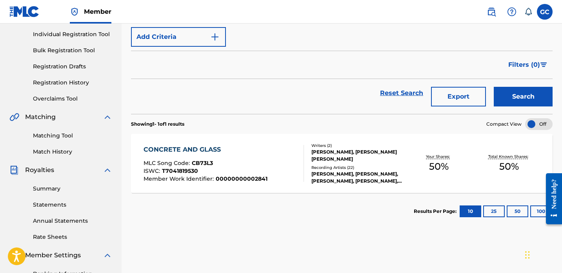
click at [258, 0] on nav "Member GC GC Grégoire CORMAN publishing@backofficecollections.com Notification …" at bounding box center [281, 12] width 562 height 24
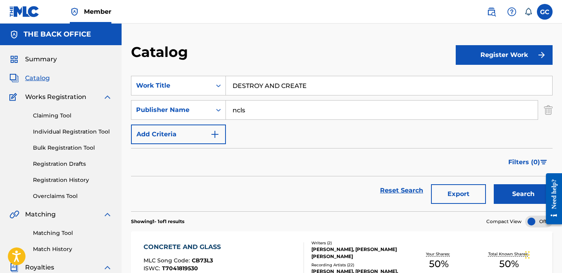
scroll to position [0, 0]
drag, startPoint x: 325, startPoint y: 85, endPoint x: 197, endPoint y: 80, distance: 128.0
click at [198, 84] on div "SearchWithCriteriac709a8ab-27ef-4088-a009-4f885600eb68 Work Title DESTROY AND C…" at bounding box center [342, 86] width 422 height 20
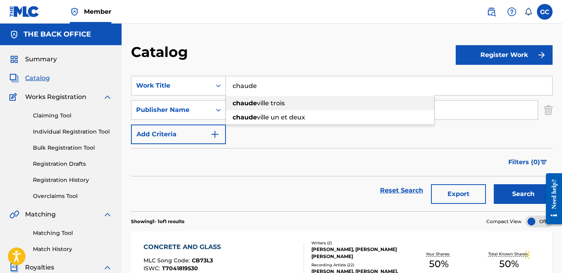
click at [273, 104] on span "ville trois" at bounding box center [271, 102] width 28 height 7
type input "chaudeville trois"
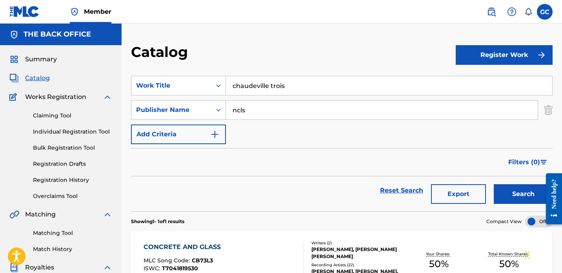
click at [278, 109] on input "ncls" at bounding box center [382, 109] width 312 height 19
type input "n"
click at [529, 198] on button "Search" at bounding box center [523, 194] width 59 height 20
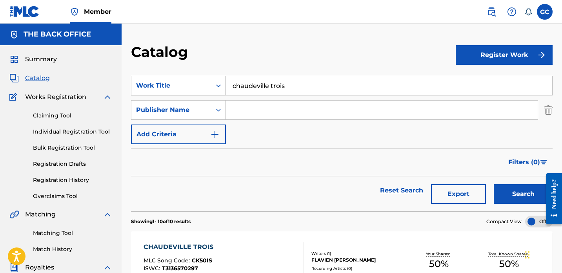
drag, startPoint x: 298, startPoint y: 86, endPoint x: 189, endPoint y: 86, distance: 108.6
click at [190, 86] on div "SearchWithCriteriac709a8ab-27ef-4088-a009-4f885600eb68 Work Title chaudeville t…" at bounding box center [342, 86] width 422 height 20
click at [257, 183] on div "Reset Search Export Search" at bounding box center [342, 190] width 422 height 28
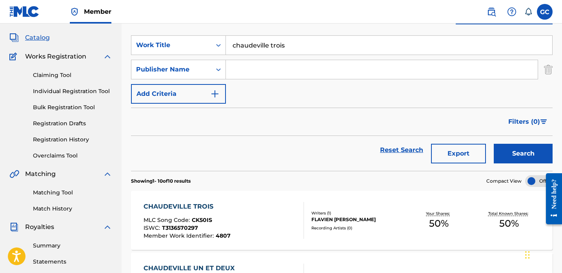
scroll to position [95, 0]
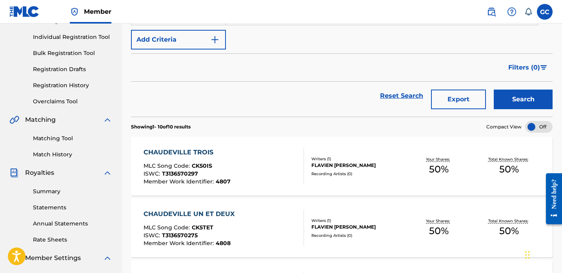
click at [195, 166] on span "CK50IS" at bounding box center [202, 165] width 20 height 7
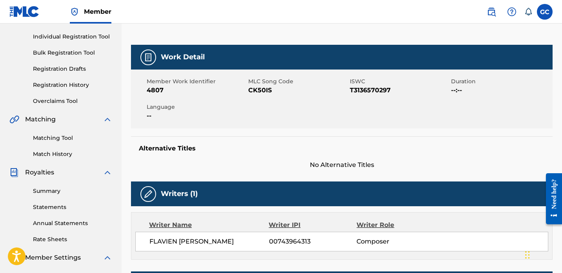
scroll to position [112, 0]
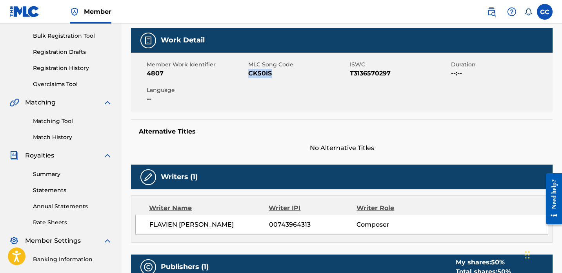
drag, startPoint x: 249, startPoint y: 73, endPoint x: 280, endPoint y: 73, distance: 31.0
click at [279, 73] on span "CK50IS" at bounding box center [298, 73] width 100 height 9
copy span "CK50IS"
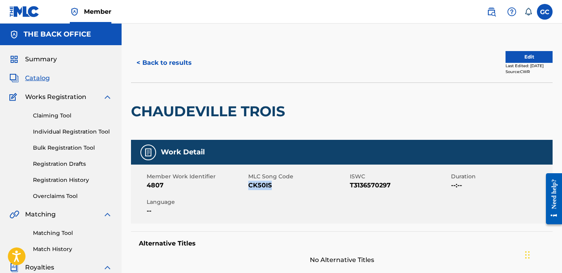
scroll to position [0, 0]
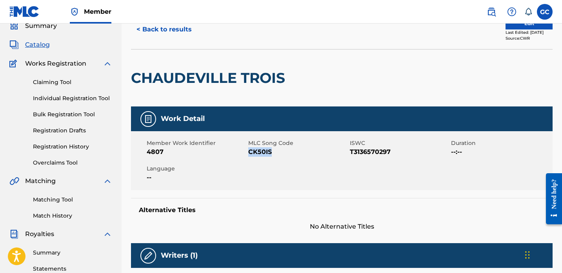
click at [175, 31] on button "< Back to results" at bounding box center [164, 30] width 66 height 20
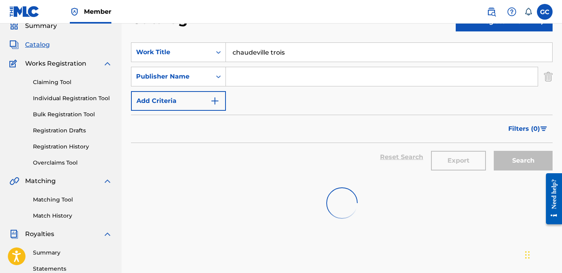
scroll to position [95, 0]
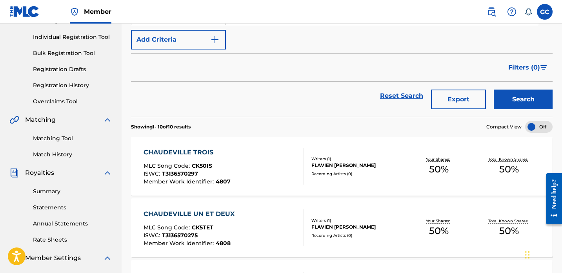
click at [200, 215] on div "CHAUDEVILLE UN ET DEUX" at bounding box center [191, 213] width 95 height 9
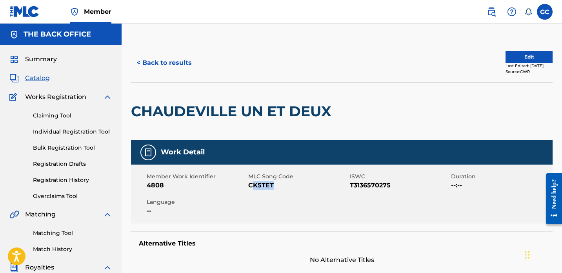
drag, startPoint x: 251, startPoint y: 185, endPoint x: 284, endPoint y: 186, distance: 33.3
click at [284, 186] on span "CK5TET" at bounding box center [298, 184] width 100 height 9
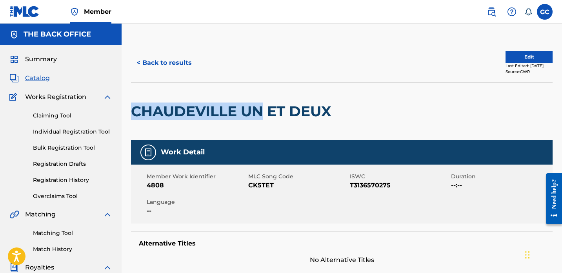
drag, startPoint x: 132, startPoint y: 111, endPoint x: 262, endPoint y: 111, distance: 129.8
click at [262, 111] on h2 "CHAUDEVILLE UN ET DEUX" at bounding box center [233, 111] width 204 height 18
copy h2 "CHAUDEVILLE UN"
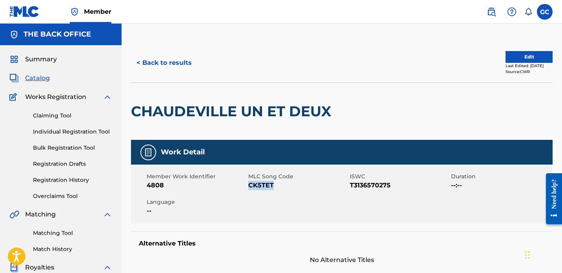
drag, startPoint x: 249, startPoint y: 186, endPoint x: 274, endPoint y: 186, distance: 24.3
click at [274, 186] on span "CK5TET" at bounding box center [298, 184] width 100 height 9
copy span "CK5TET"
click at [175, 62] on button "< Back to results" at bounding box center [164, 63] width 66 height 20
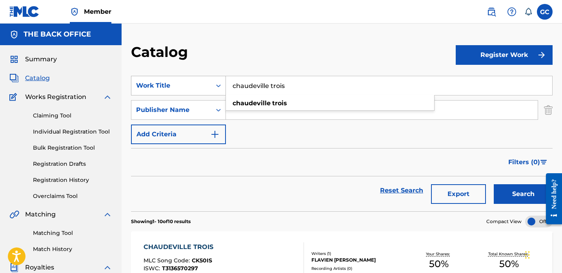
drag, startPoint x: 290, startPoint y: 86, endPoint x: 180, endPoint y: 83, distance: 110.3
click at [180, 83] on div "SearchWithCriteriac709a8ab-27ef-4088-a009-4f885600eb68 Work Title chaudeville t…" at bounding box center [342, 86] width 422 height 20
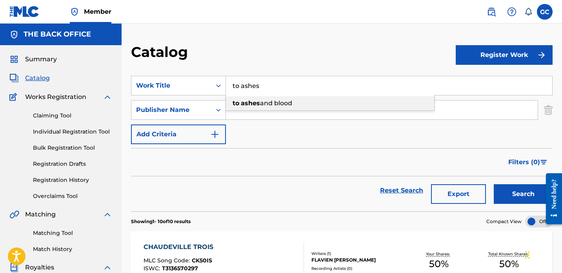
click at [246, 104] on strong "ashes" at bounding box center [250, 102] width 19 height 7
type input "to ashes and blood"
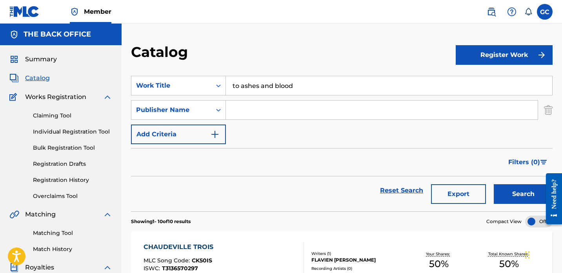
click at [515, 191] on button "Search" at bounding box center [523, 194] width 59 height 20
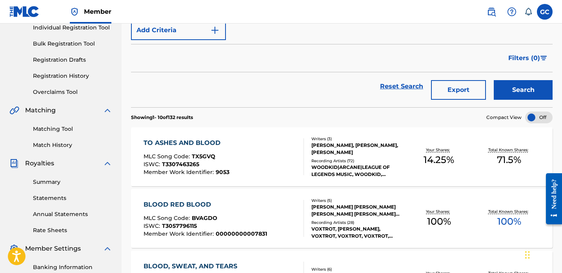
scroll to position [151, 0]
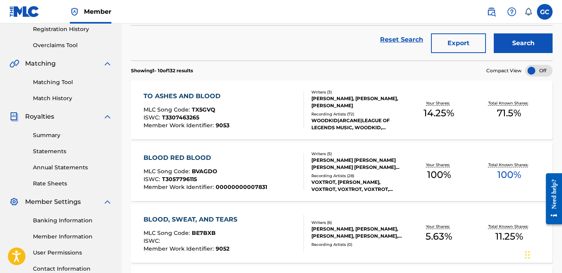
click at [178, 94] on div "TO ASHES AND BLOOD" at bounding box center [187, 95] width 86 height 9
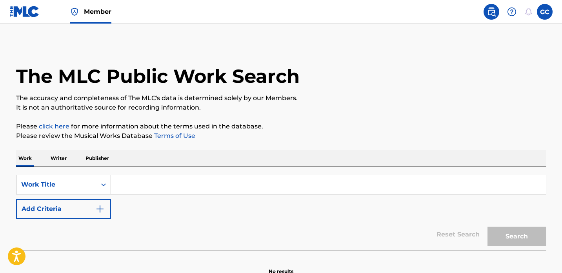
click at [150, 179] on input "Search Form" at bounding box center [328, 184] width 435 height 19
click at [66, 214] on button "Add Criteria" at bounding box center [63, 209] width 95 height 20
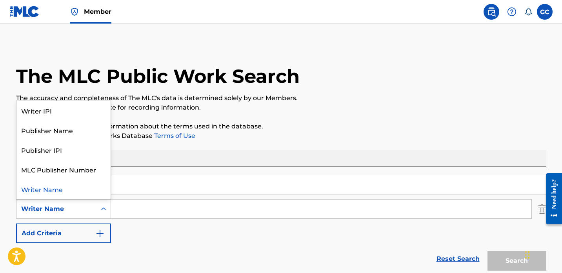
click at [64, 211] on div "Writer Name" at bounding box center [56, 208] width 71 height 9
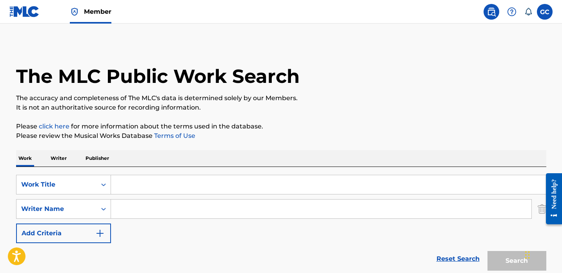
click at [143, 202] on input "Search Form" at bounding box center [321, 208] width 420 height 19
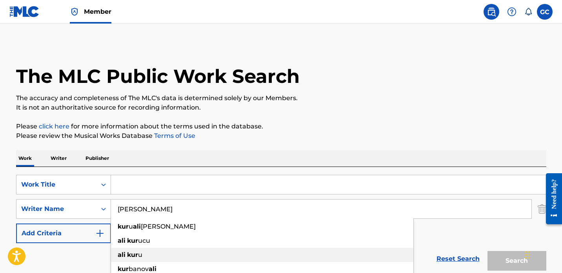
click at [153, 251] on div "ali kur u" at bounding box center [262, 255] width 302 height 14
type input "[PERSON_NAME]"
click at [139, 191] on input "Search Form" at bounding box center [328, 184] width 435 height 19
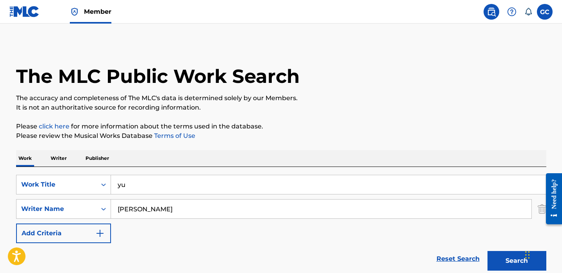
type input "y"
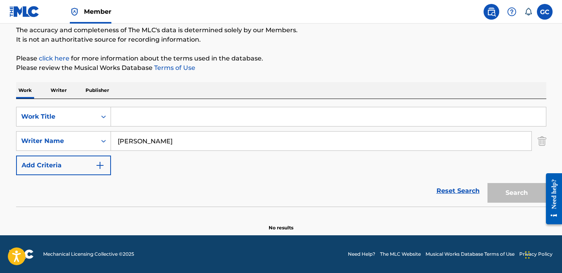
scroll to position [68, 0]
click at [510, 195] on button "Search" at bounding box center [517, 193] width 59 height 20
click at [165, 122] on input "yu" at bounding box center [328, 116] width 435 height 19
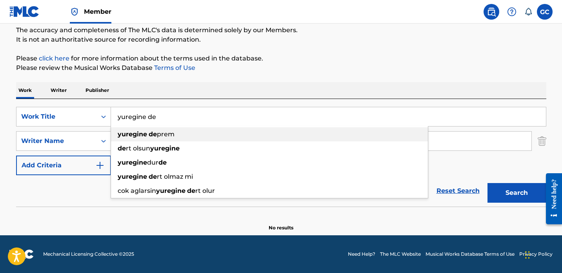
click at [129, 136] on strong "yuregine" at bounding box center [132, 133] width 29 height 7
type input "yuregine deprem"
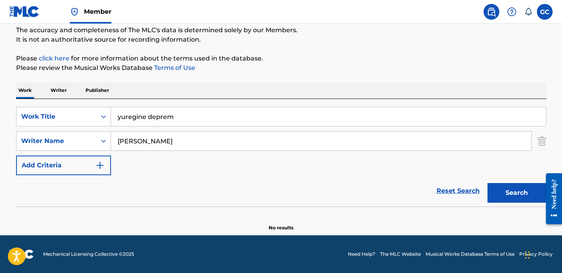
click at [506, 192] on button "Search" at bounding box center [517, 193] width 59 height 20
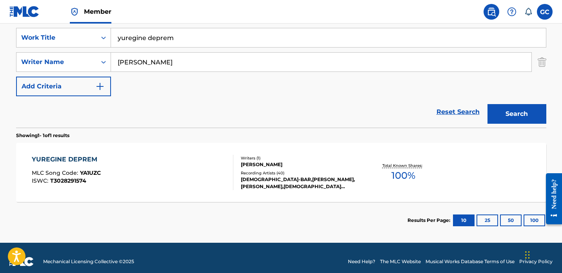
scroll to position [150, 0]
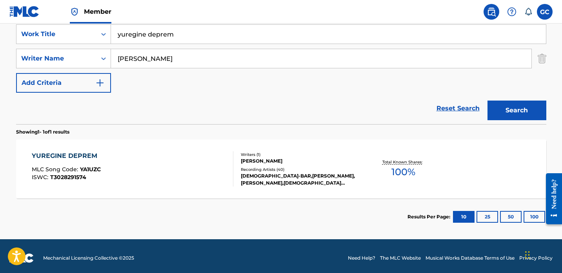
click at [90, 167] on span "YA1UZC" at bounding box center [90, 169] width 21 height 7
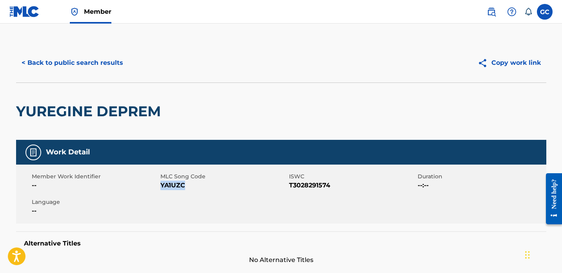
drag, startPoint x: 162, startPoint y: 186, endPoint x: 194, endPoint y: 186, distance: 32.6
click at [195, 186] on span "YA1UZC" at bounding box center [223, 184] width 127 height 9
copy span "YA1UZC"
click at [60, 66] on button "< Back to public search results" at bounding box center [72, 63] width 113 height 20
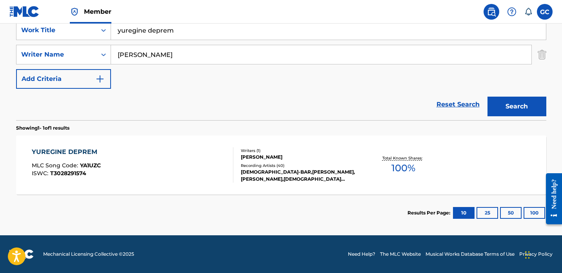
scroll to position [31, 0]
